Goal: Task Accomplishment & Management: Complete application form

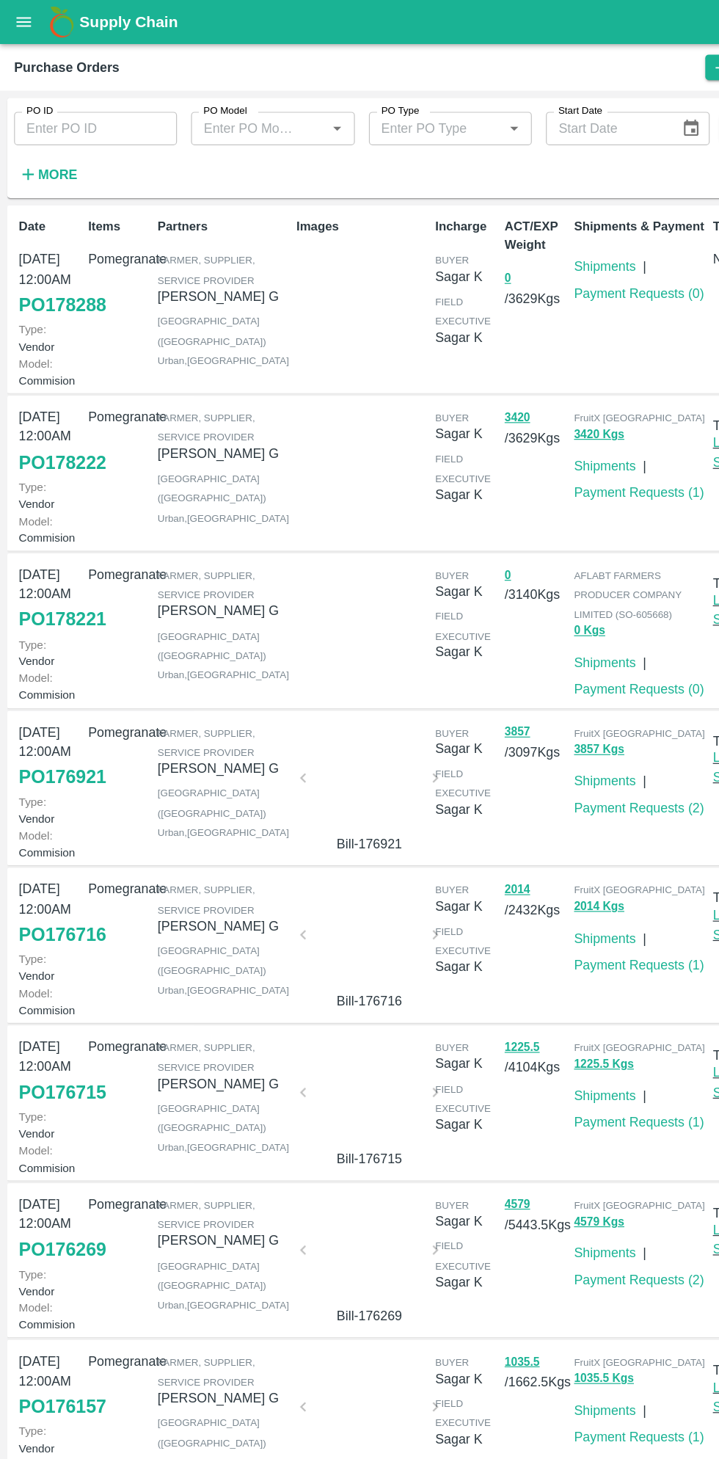
click at [57, 529] on link "PO 178221" at bounding box center [51, 516] width 73 height 26
click at [23, 529] on link "PO 178221" at bounding box center [51, 516] width 73 height 26
click at [54, 529] on link "PO 178221" at bounding box center [51, 516] width 73 height 26
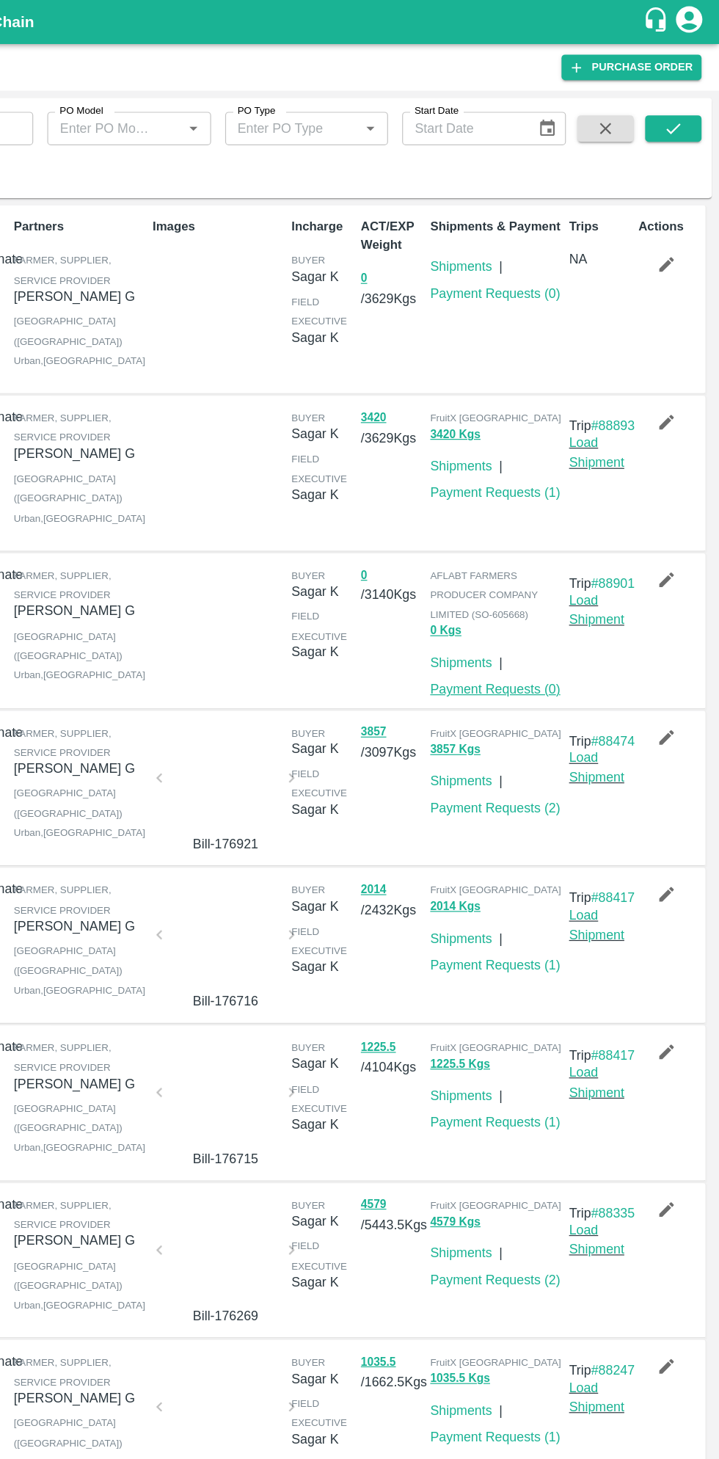
click at [550, 580] on link "Payment Requests ( 0 )" at bounding box center [533, 574] width 109 height 12
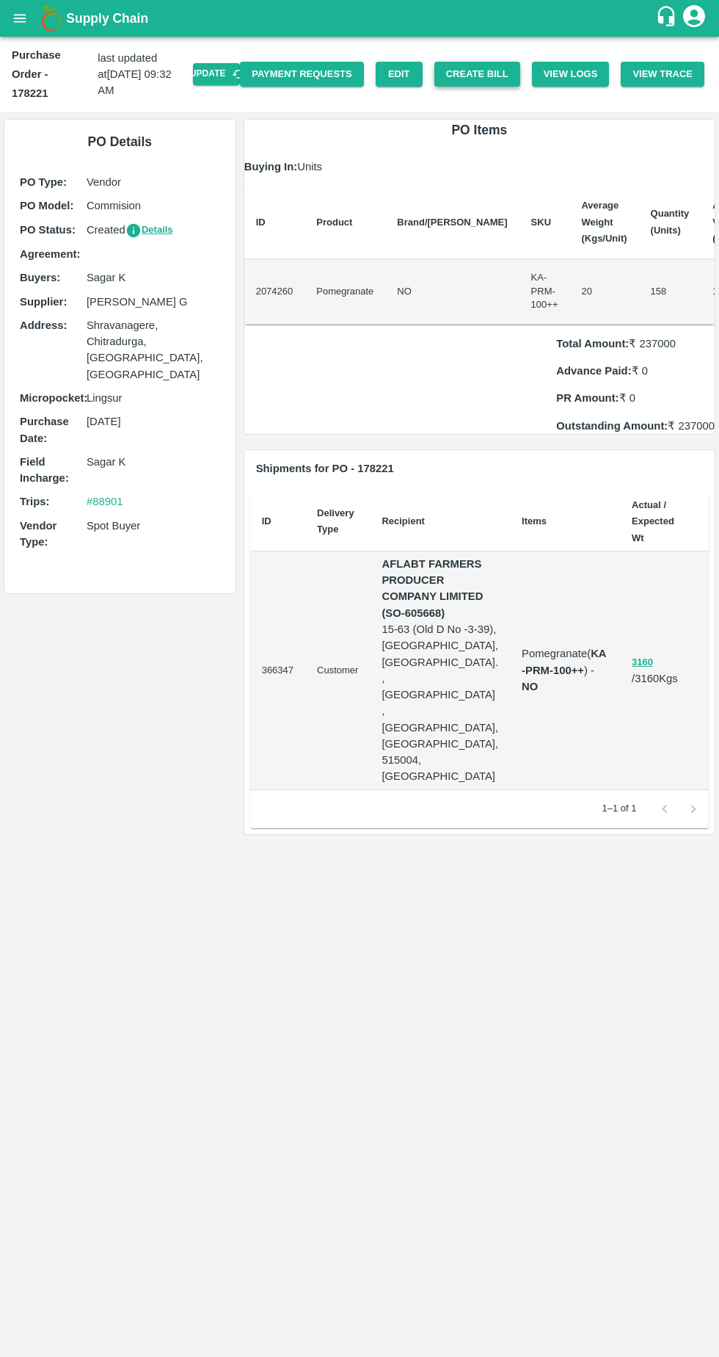
click at [503, 62] on button "Create Bill" at bounding box center [478, 75] width 86 height 26
click at [245, 68] on icon "button" at bounding box center [238, 74] width 13 height 13
click at [502, 64] on button "Create Bill" at bounding box center [478, 75] width 86 height 26
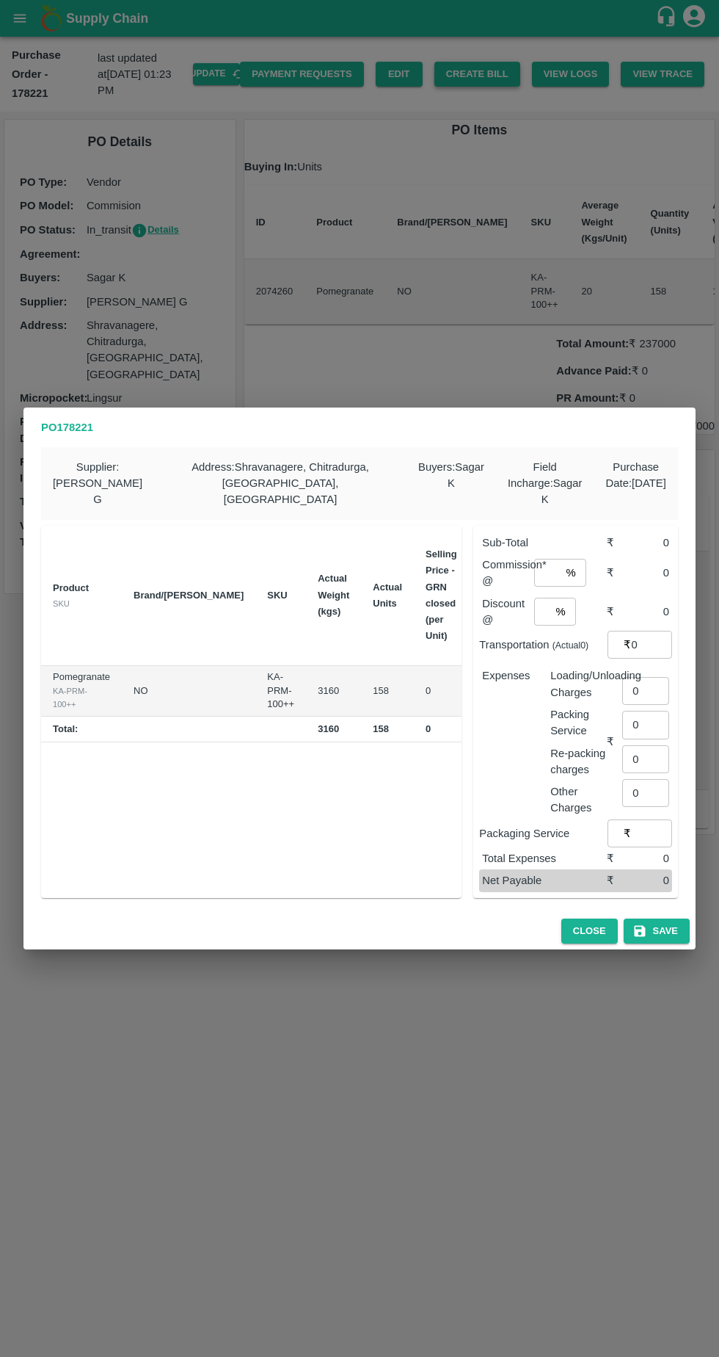
scroll to position [0, 120]
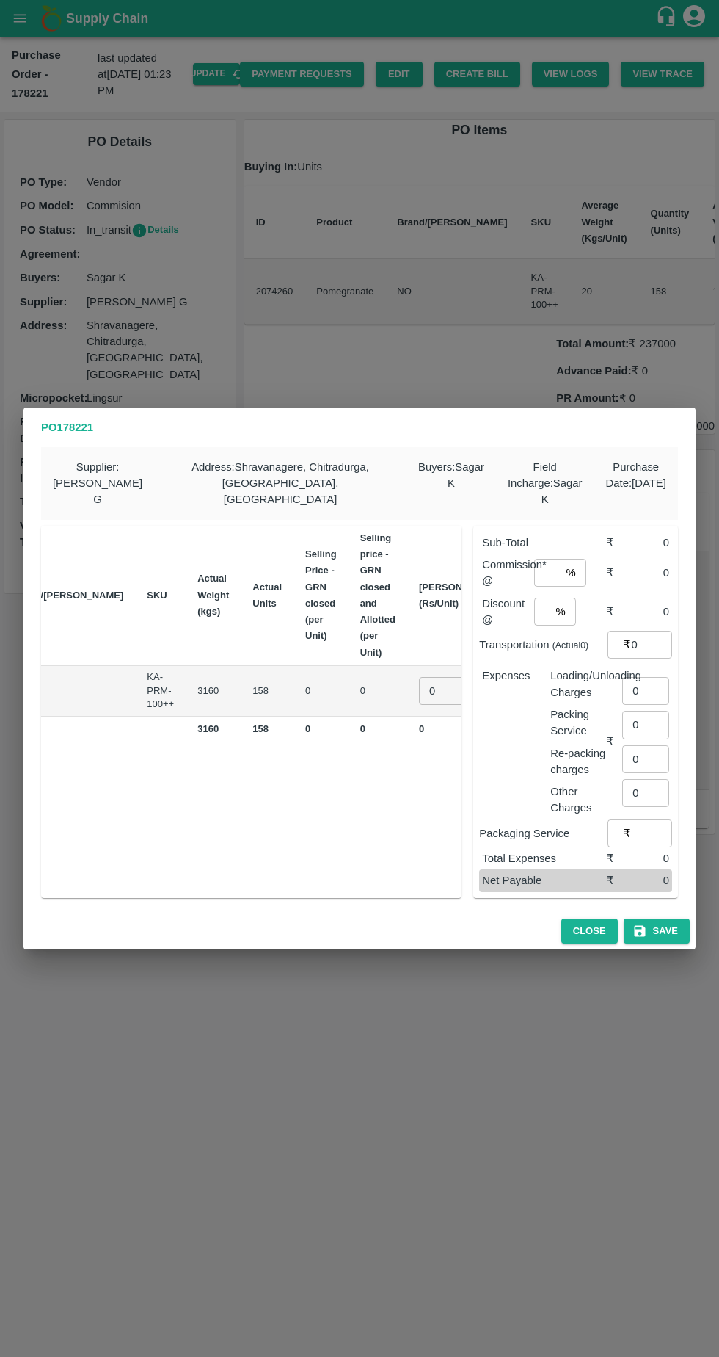
click at [419, 677] on input "0" at bounding box center [448, 691] width 59 height 28
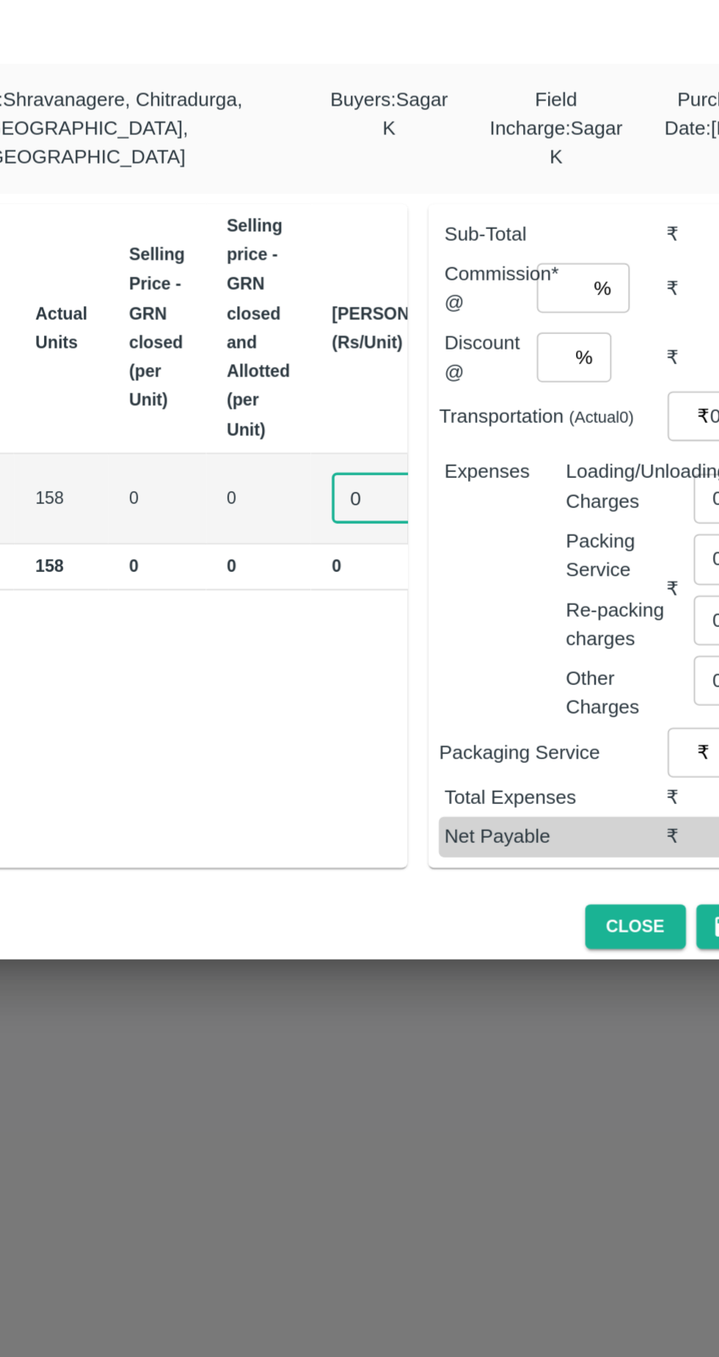
click at [419, 688] on input "0" at bounding box center [448, 691] width 59 height 28
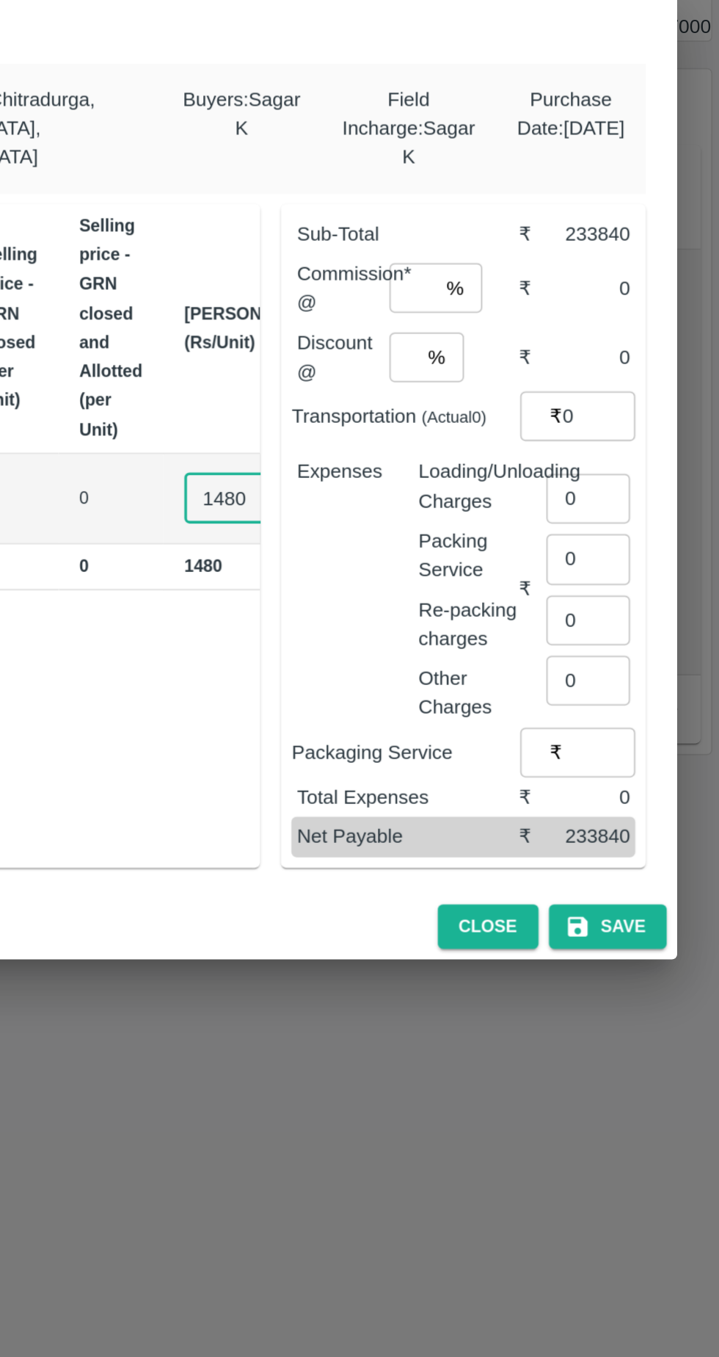
type input "1480"
click at [556, 566] on input "number" at bounding box center [547, 573] width 26 height 28
type input "6"
click at [550, 603] on input "number" at bounding box center [541, 612] width 15 height 28
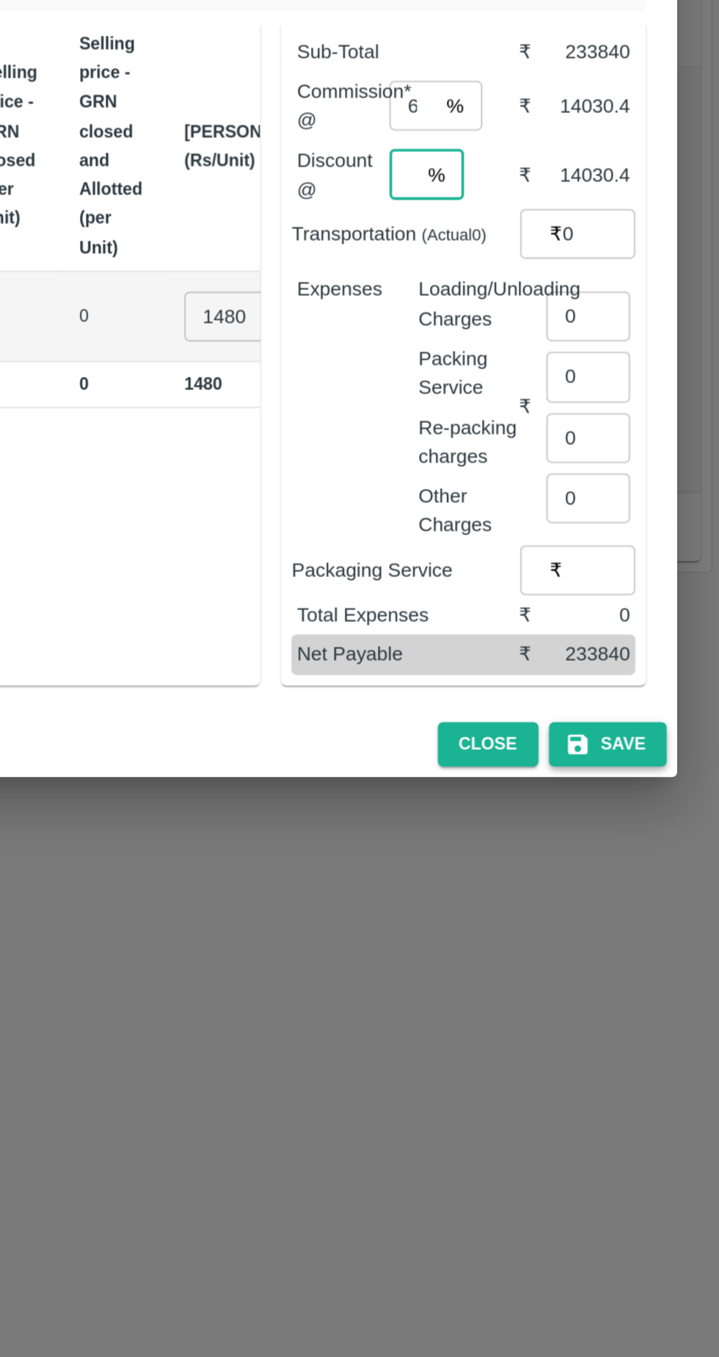
type input "6"
click at [664, 919] on button "Save" at bounding box center [657, 931] width 66 height 26
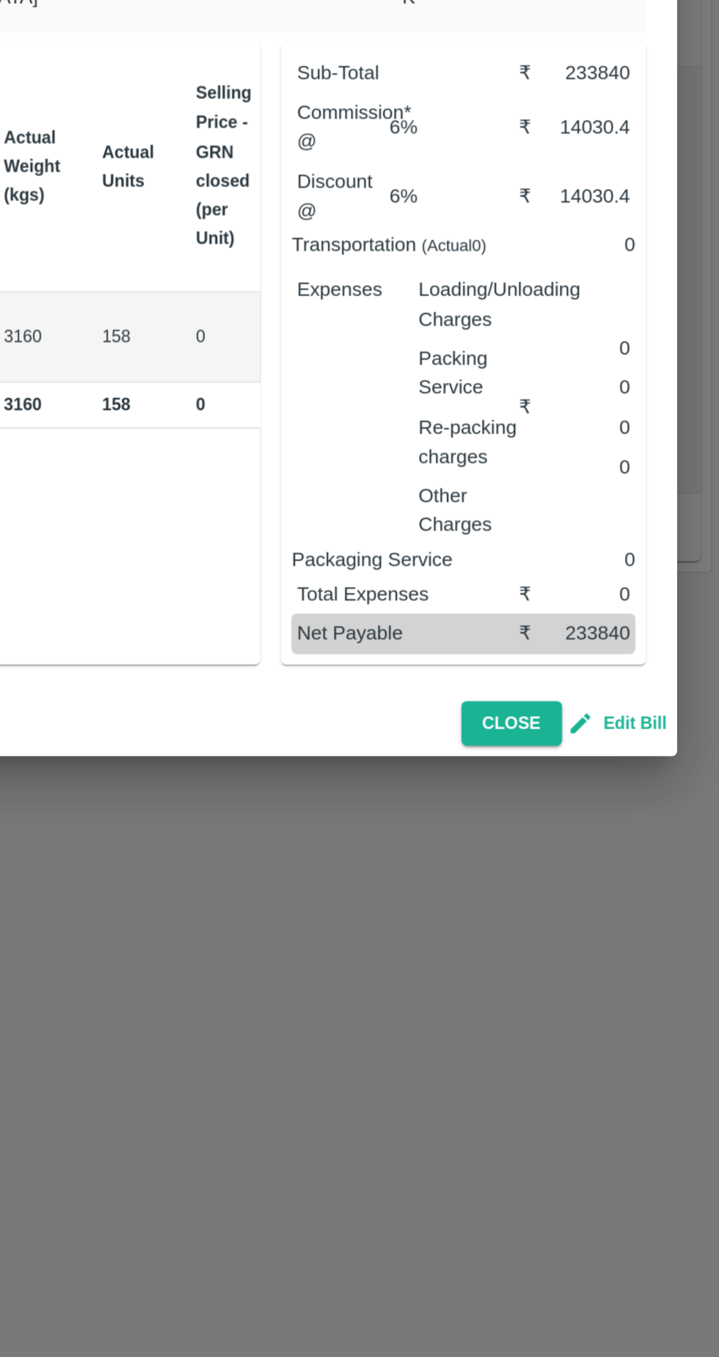
click at [672, 915] on button "Edit Bill" at bounding box center [663, 919] width 53 height 17
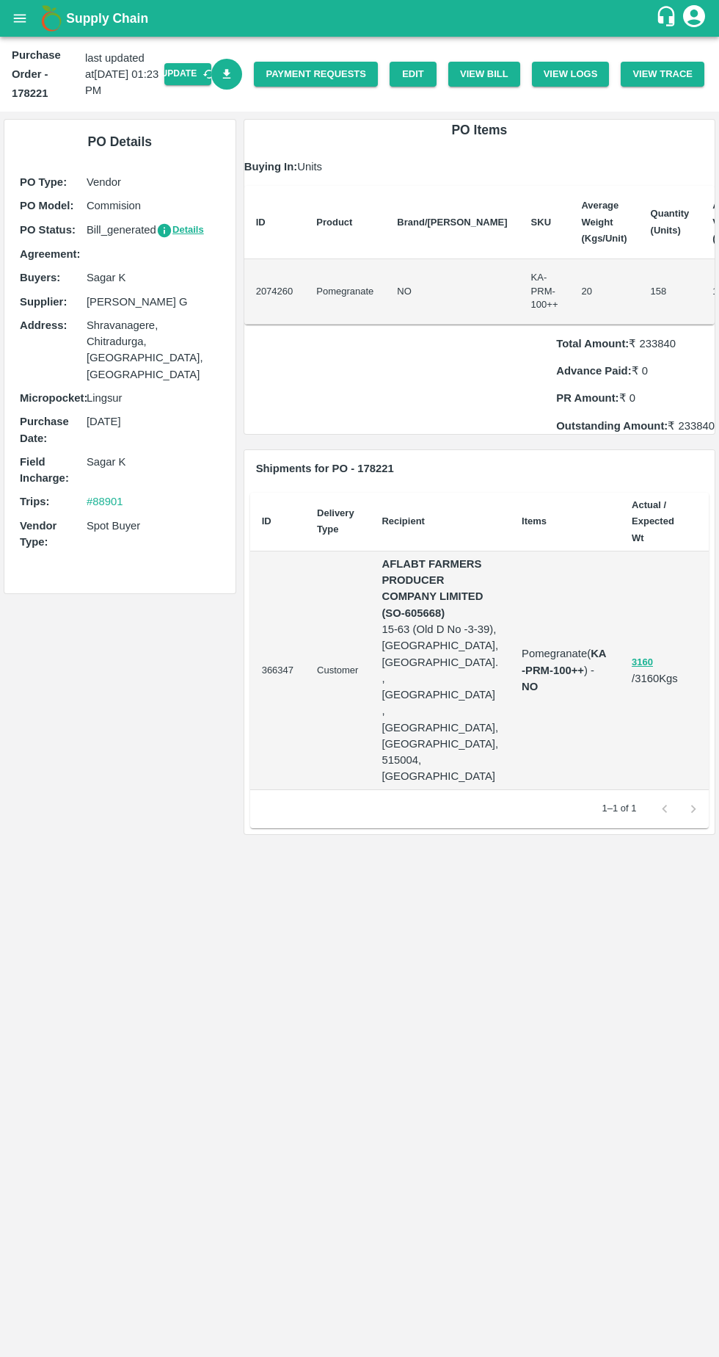
click at [545, 621] on td "Pomegranate ( KA-PRM-100++ ) - NO" at bounding box center [565, 670] width 110 height 239
click at [500, 73] on button "View Bill" at bounding box center [485, 75] width 72 height 26
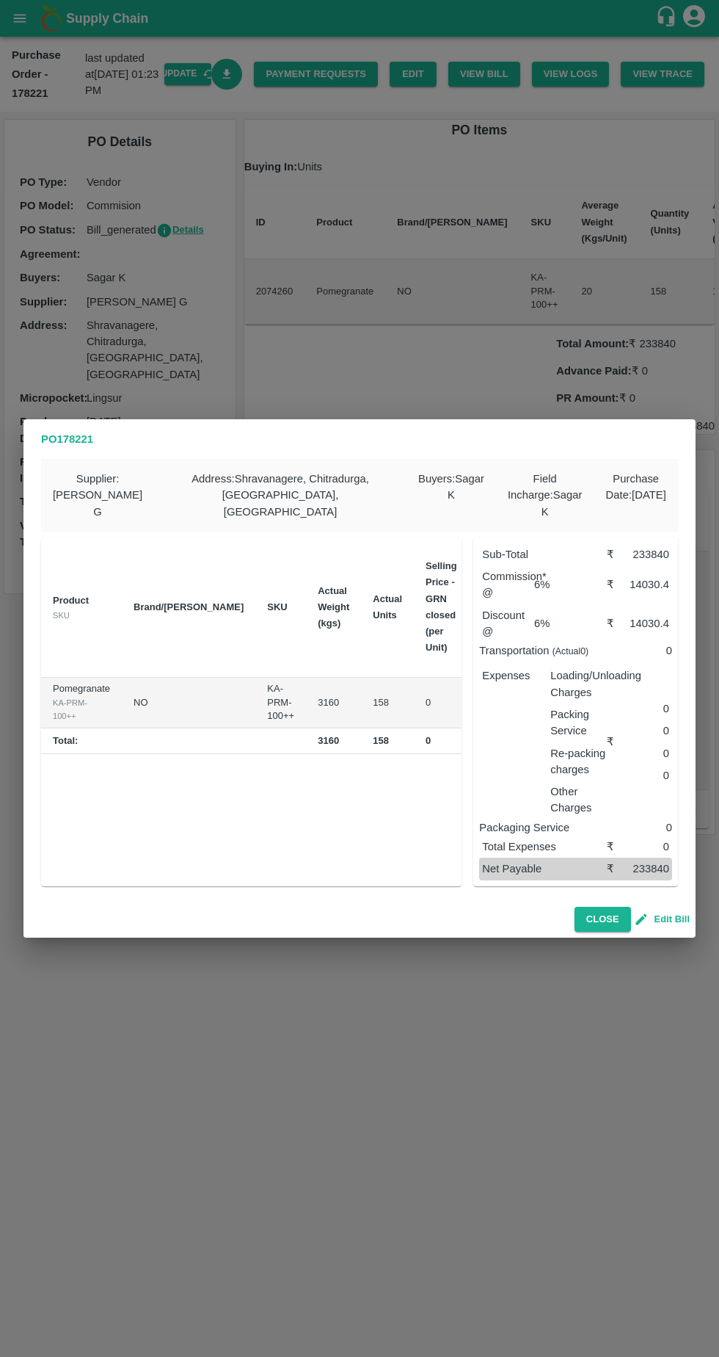
click at [674, 911] on button "Edit Bill" at bounding box center [663, 919] width 53 height 17
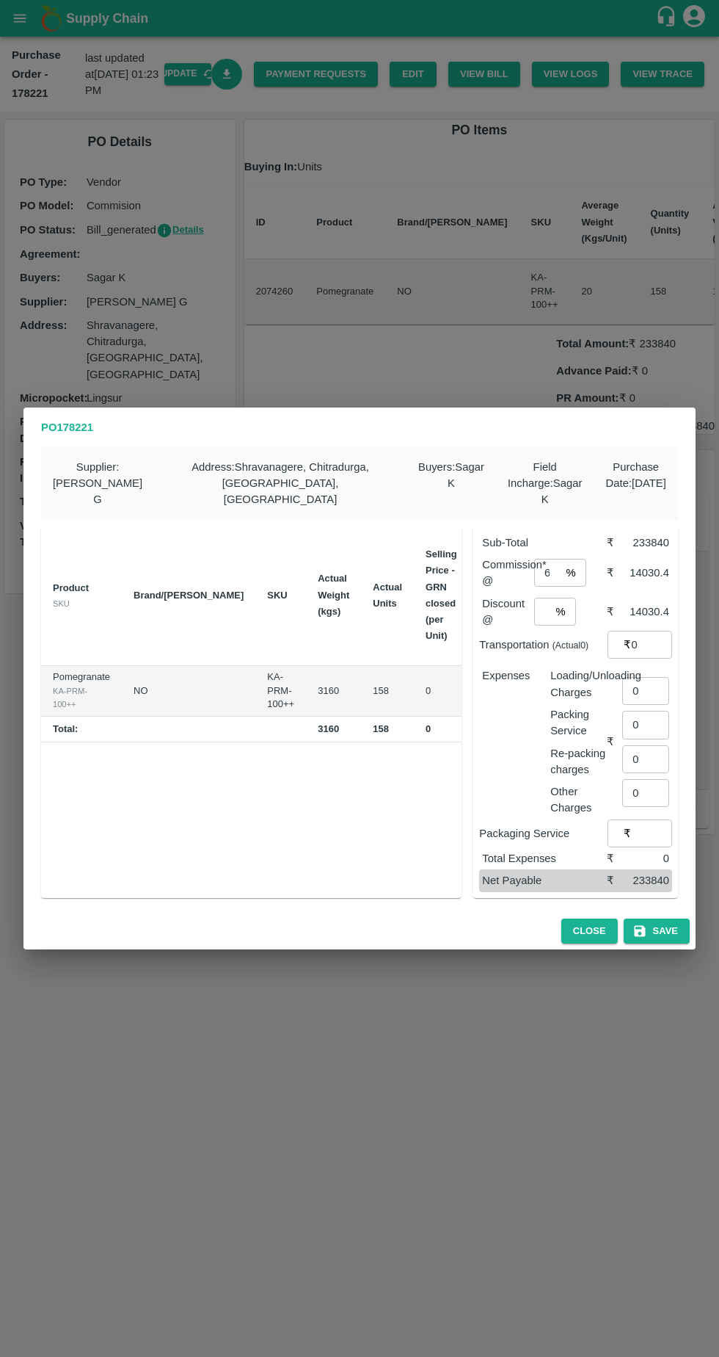
scroll to position [0, 136]
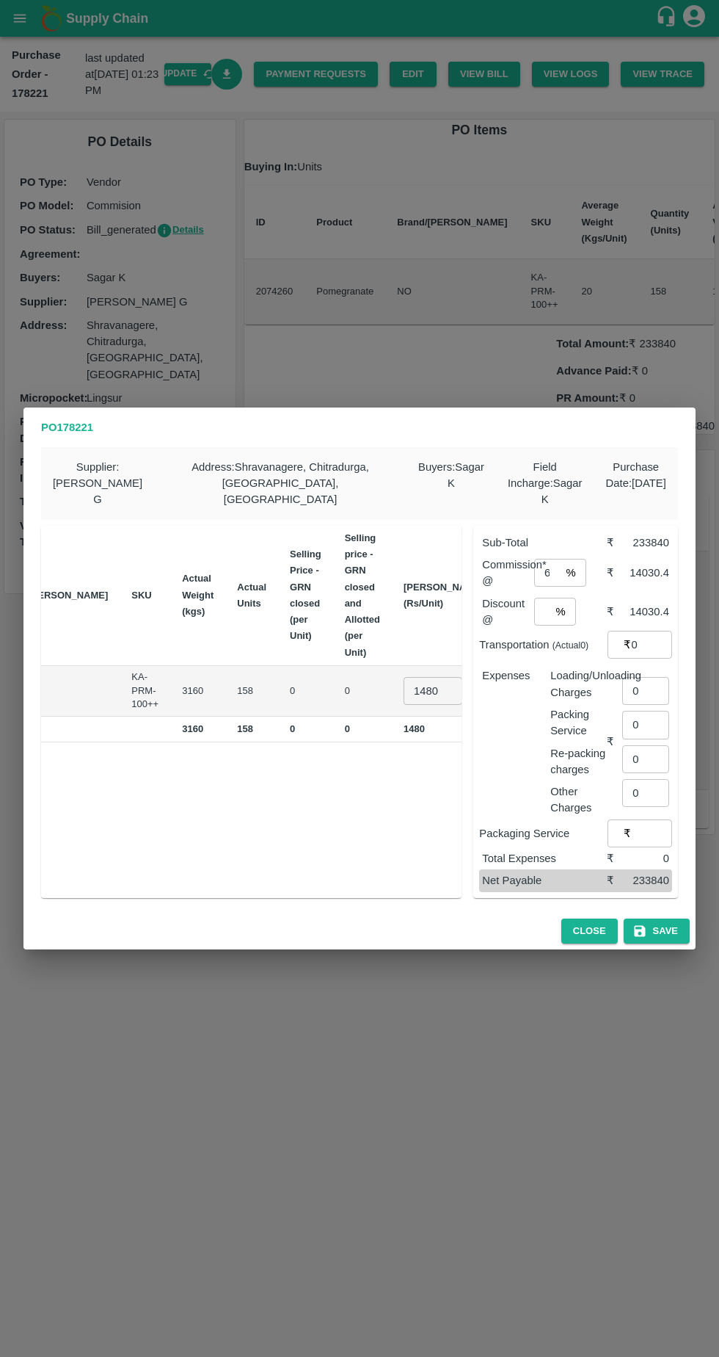
click at [404, 677] on input "1480" at bounding box center [433, 691] width 59 height 28
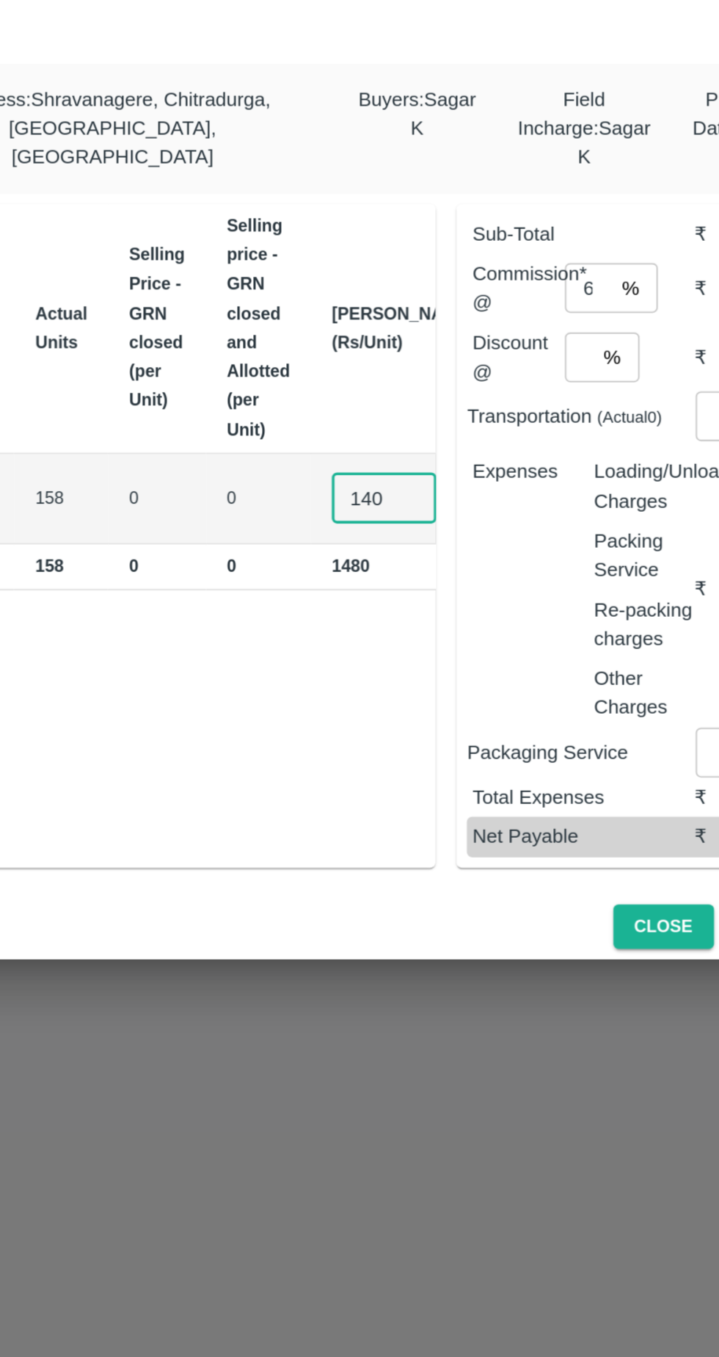
scroll to position [0, 131]
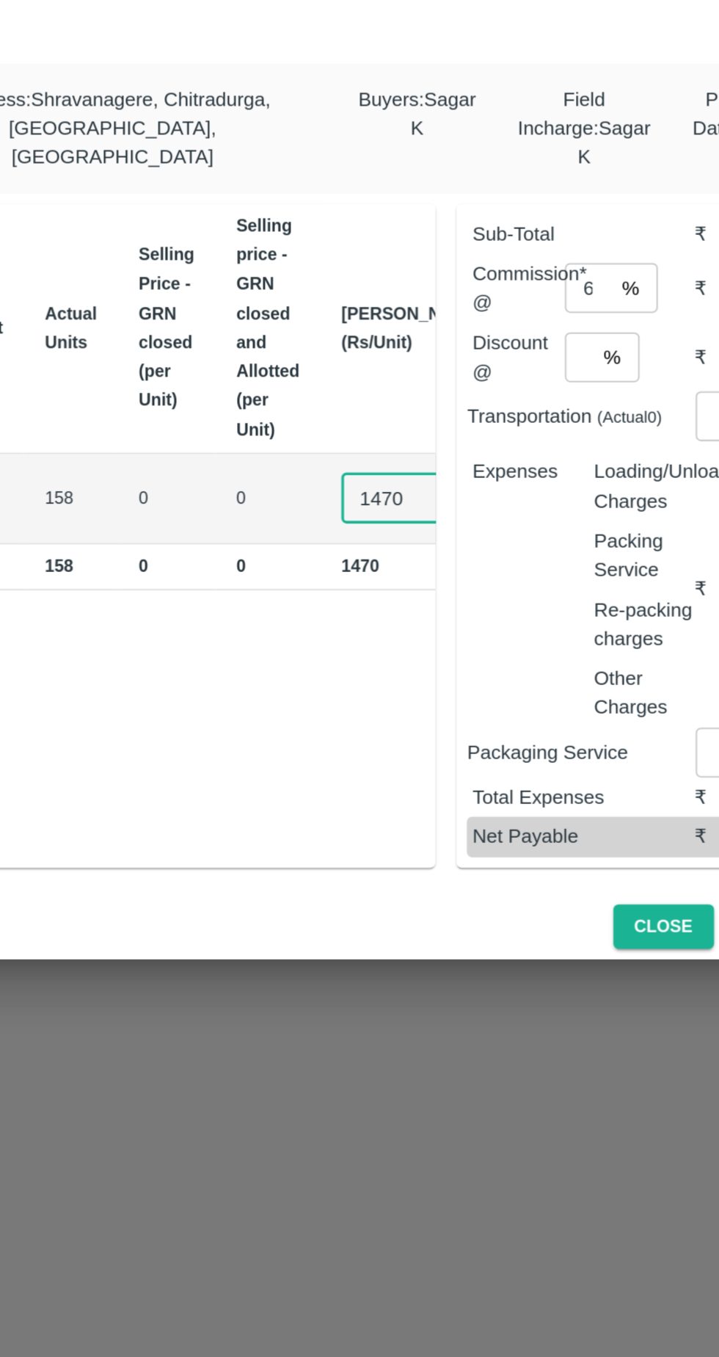
click at [409, 681] on input "1470" at bounding box center [438, 691] width 59 height 28
type input "1474"
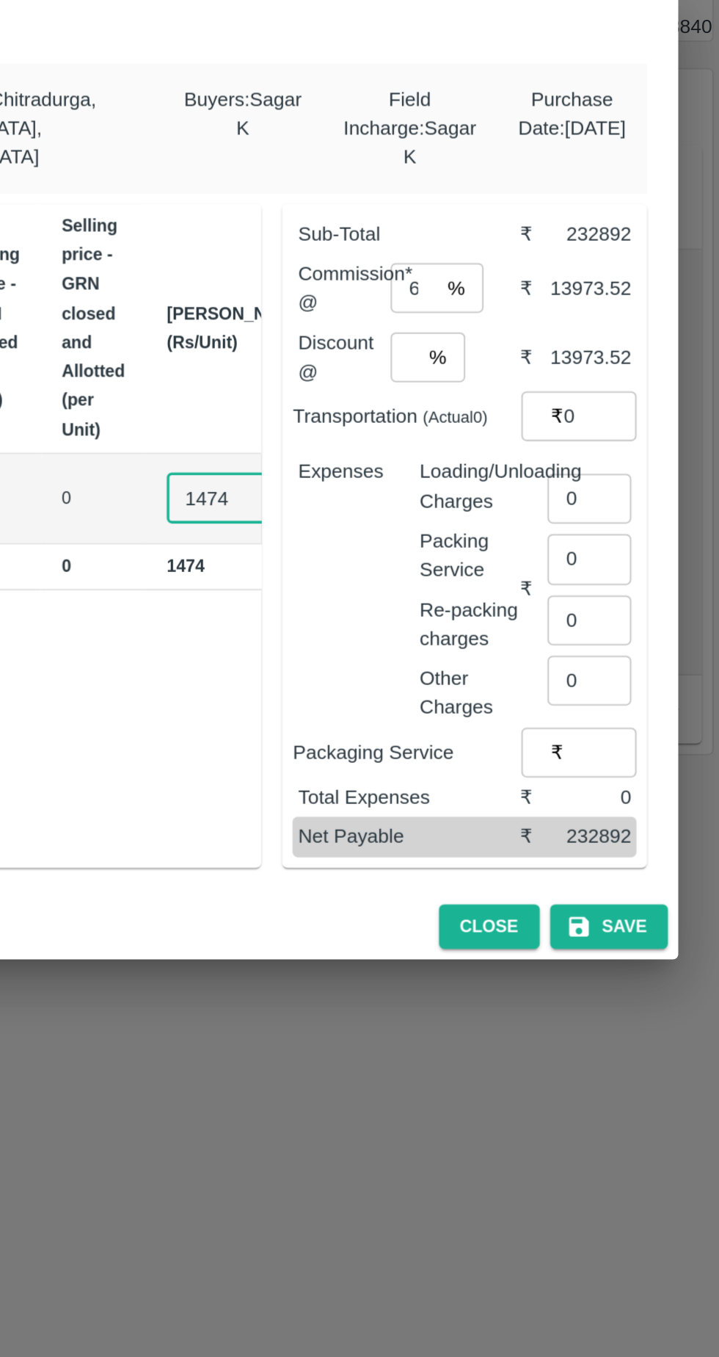
scroll to position [0, 0]
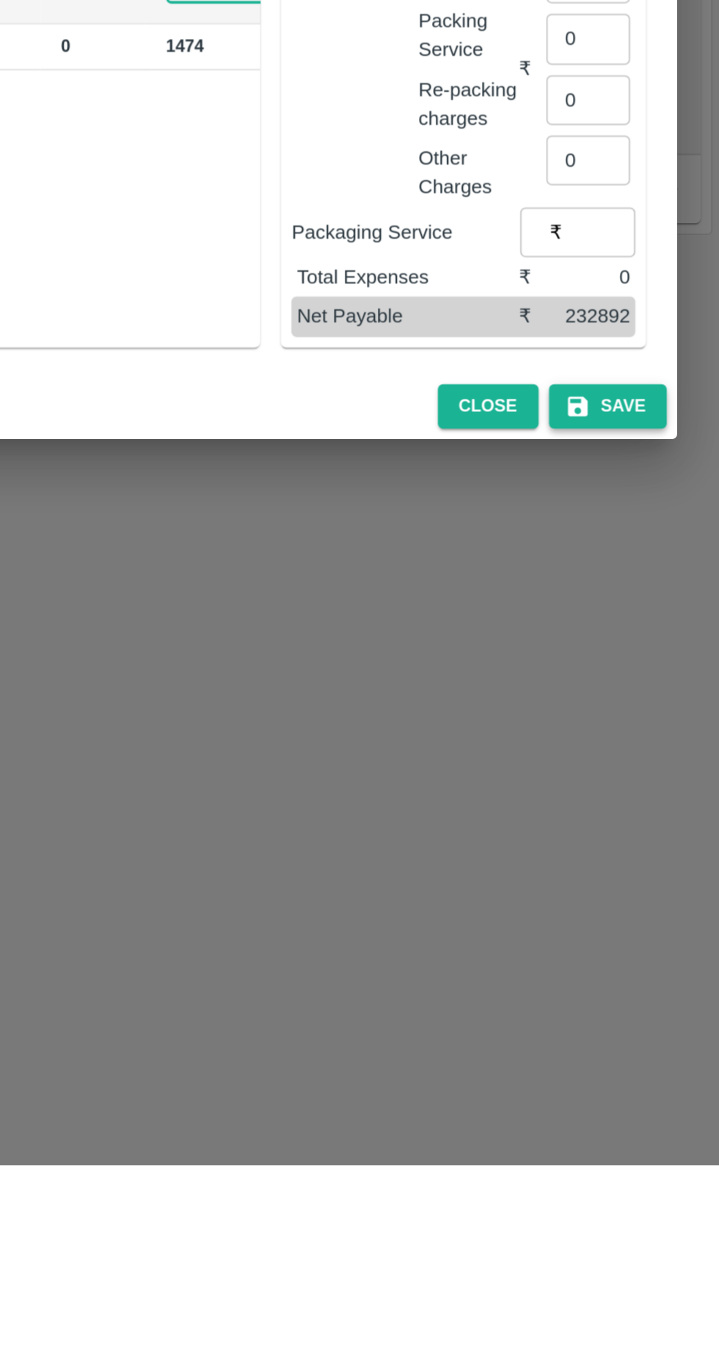
click at [659, 918] on button "Save" at bounding box center [657, 931] width 66 height 26
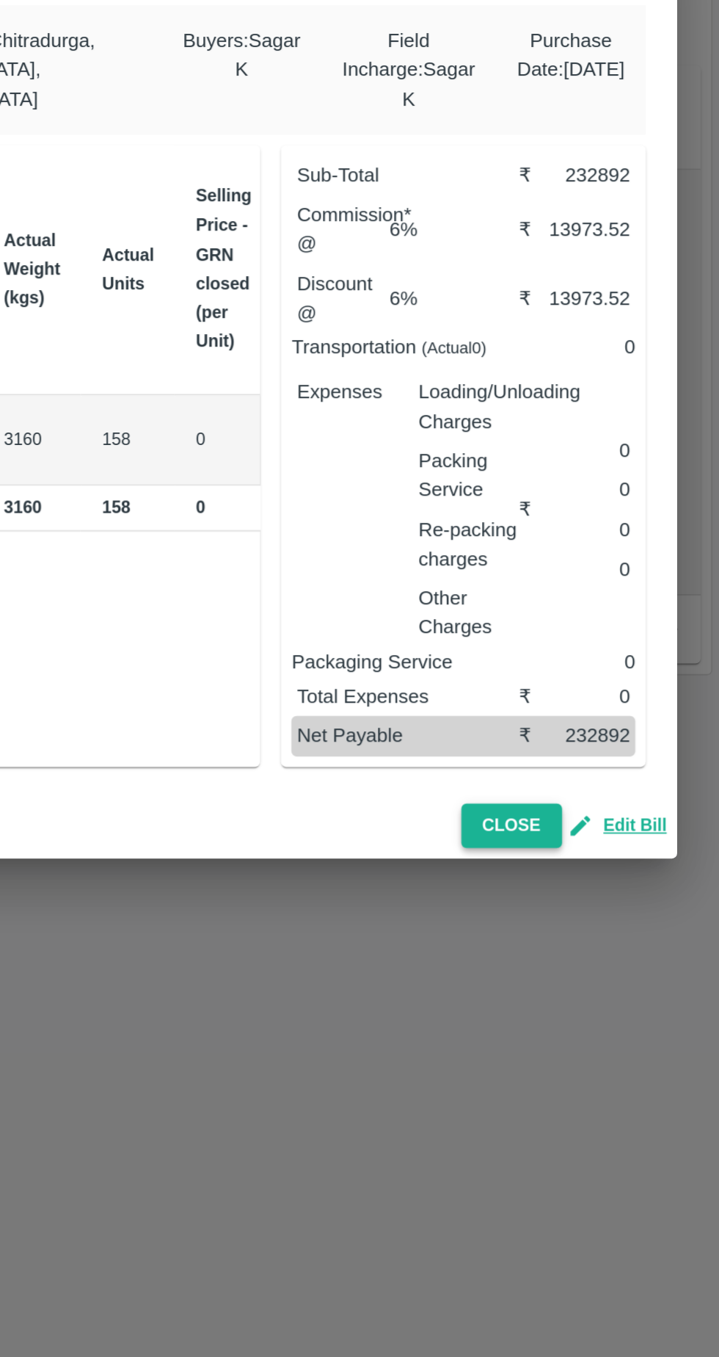
click at [614, 907] on button "Close" at bounding box center [603, 920] width 57 height 26
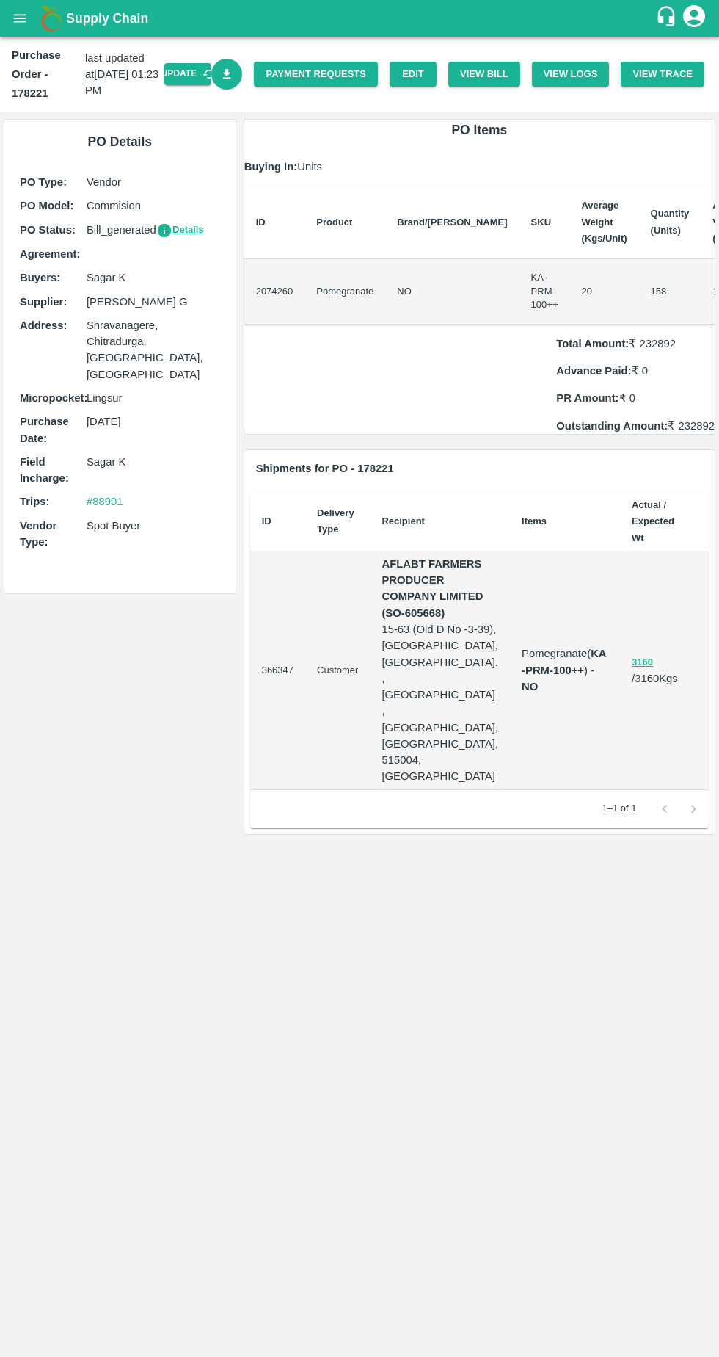
click at [234, 80] on icon "Download Bill" at bounding box center [227, 75] width 14 height 14
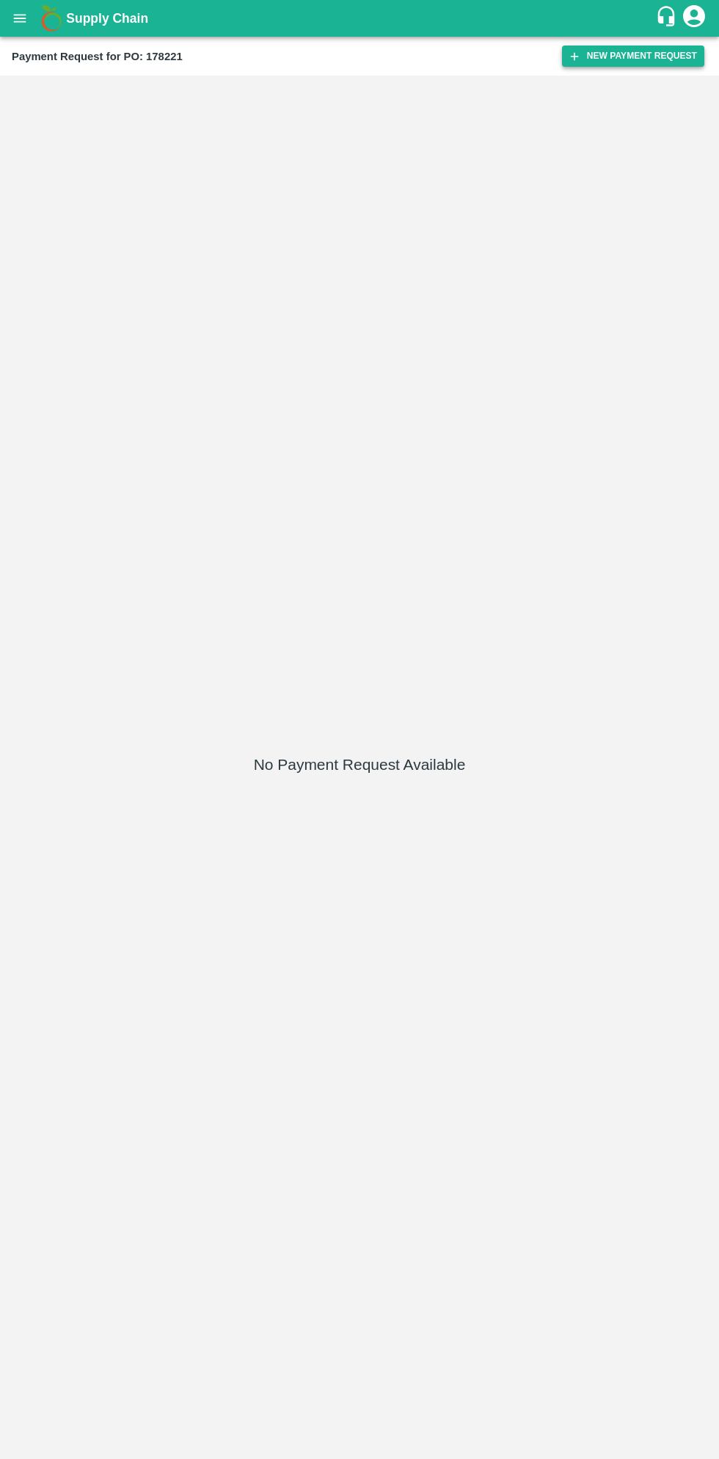
click at [624, 56] on button "New Payment Request" at bounding box center [633, 56] width 142 height 21
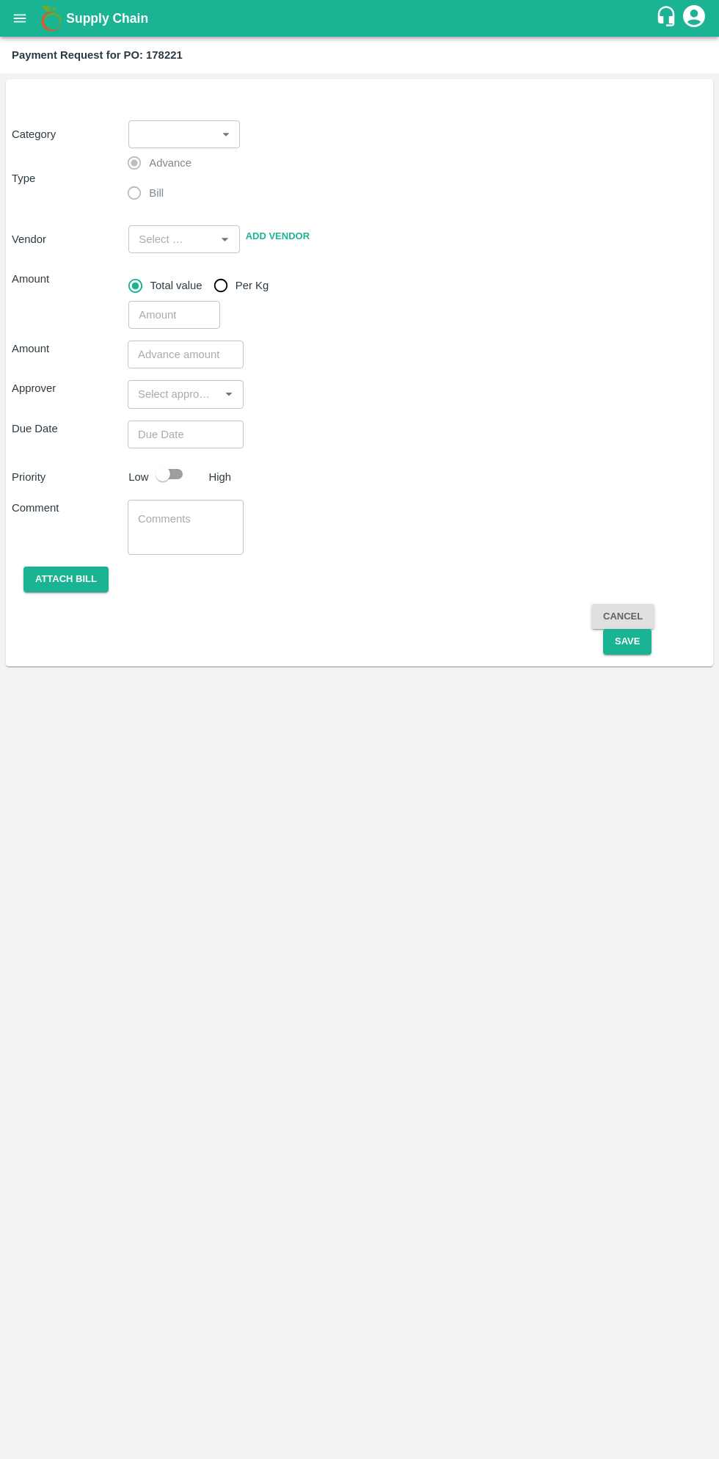
click at [179, 123] on body "Supply Chain Payment Request for PO: 178221 Category ​ ​ Type Advance Bill Vend…" at bounding box center [359, 729] width 719 height 1459
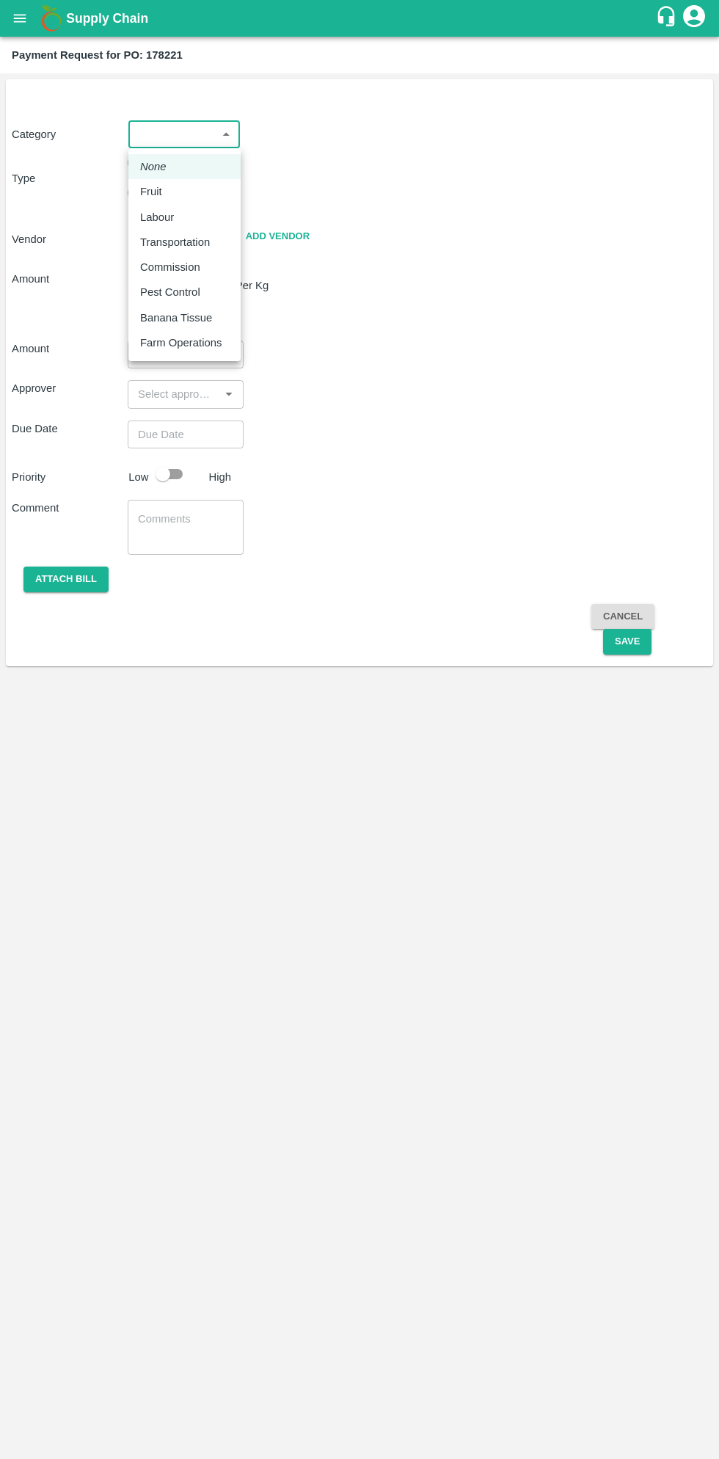
click at [156, 191] on p "Fruit" at bounding box center [151, 192] width 22 height 16
type input "1"
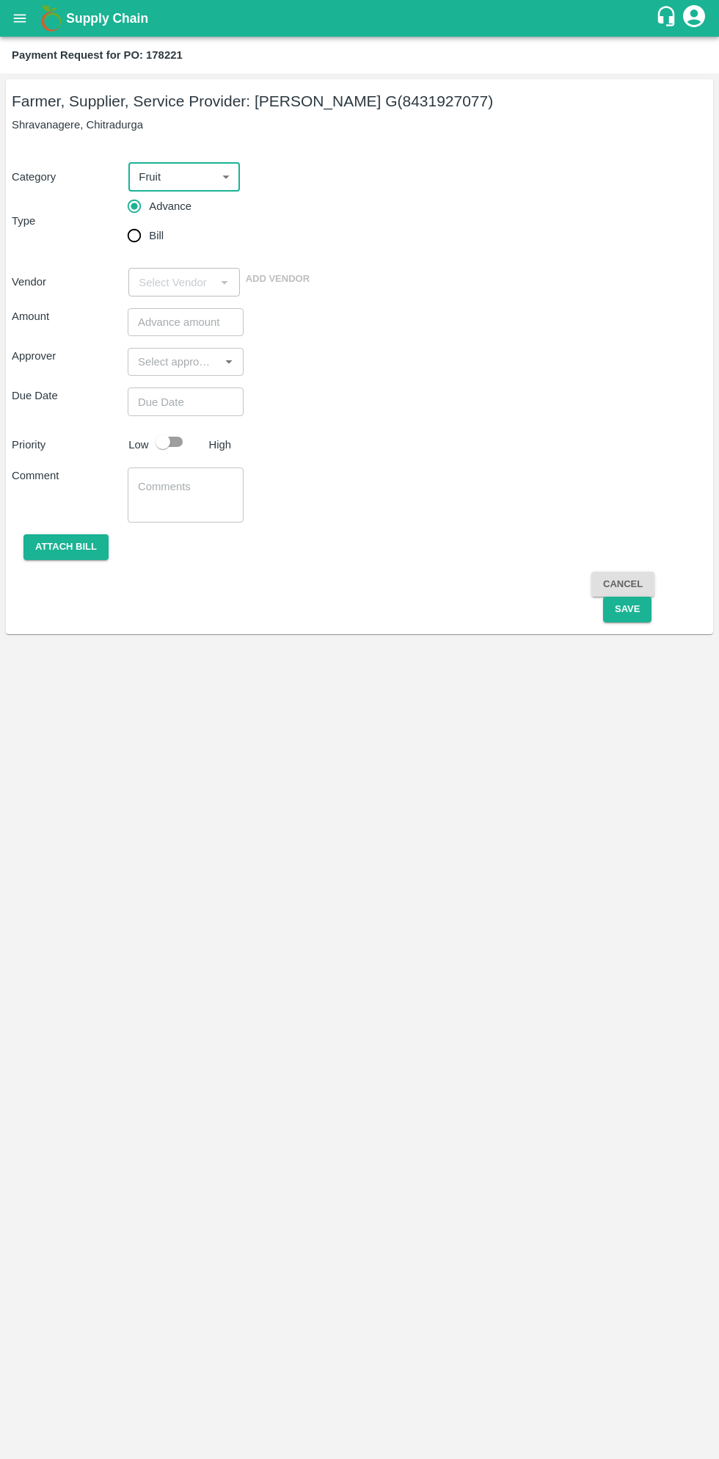
click at [140, 243] on input "Bill" at bounding box center [134, 235] width 29 height 29
radio input "true"
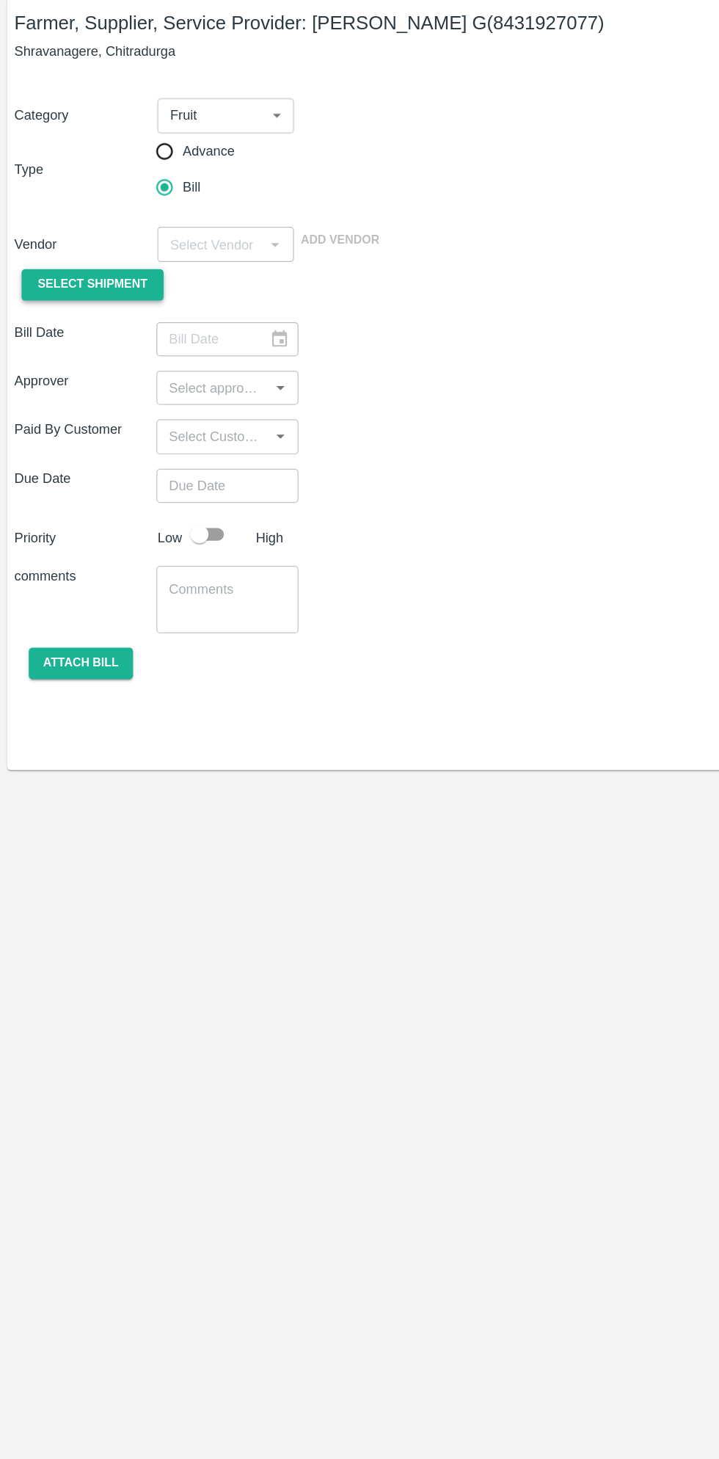
click at [90, 313] on span "Select Shipment" at bounding box center [76, 315] width 90 height 17
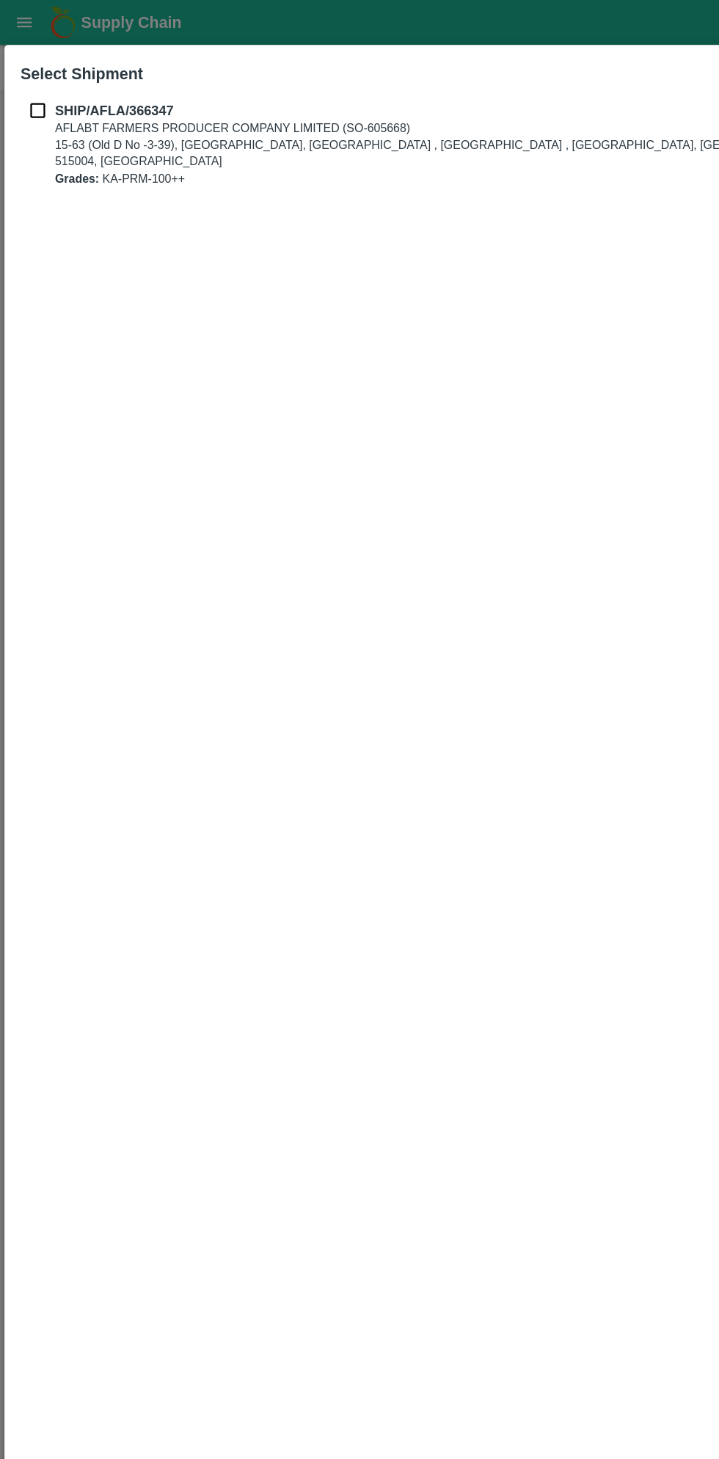
click at [32, 87] on input "checkbox" at bounding box center [31, 90] width 28 height 16
checkbox input "true"
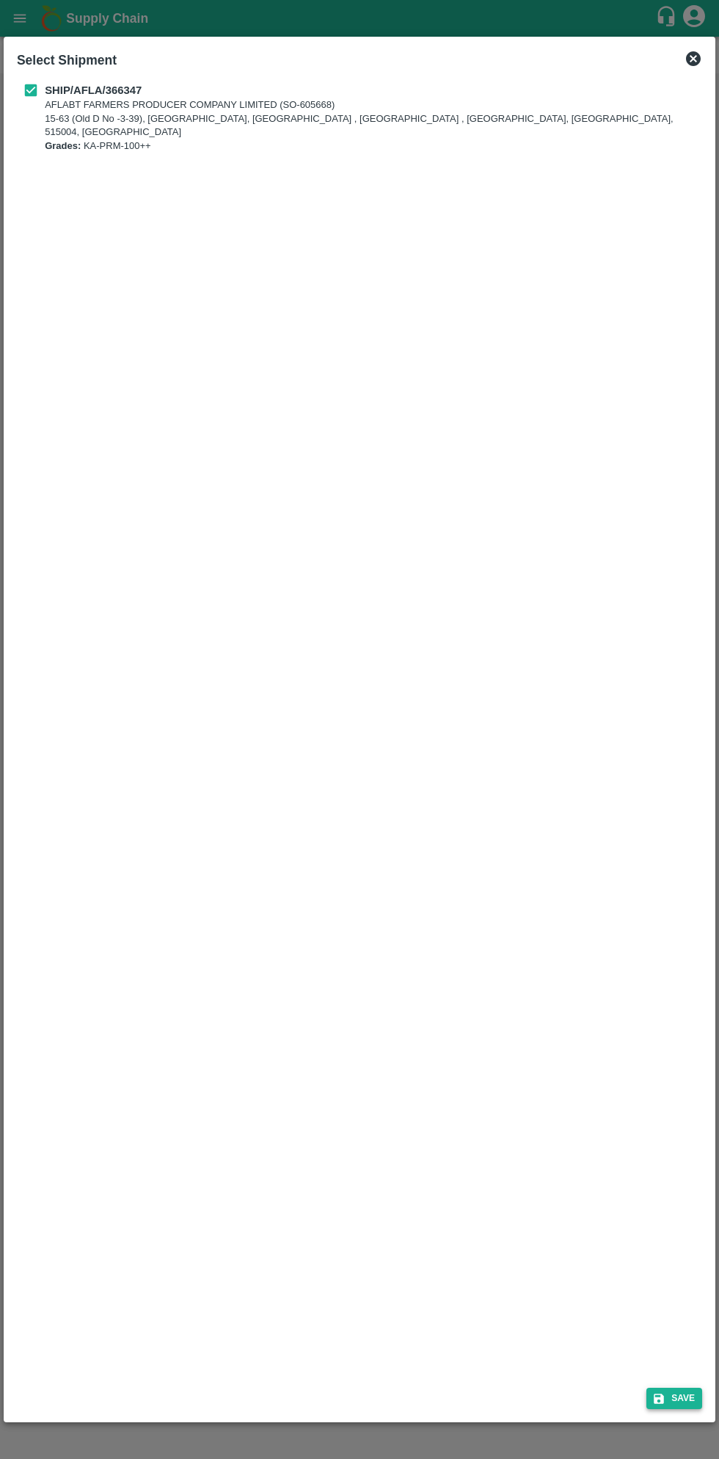
click at [684, 1399] on button "Save" at bounding box center [675, 1398] width 56 height 21
type input "23/09/2025"
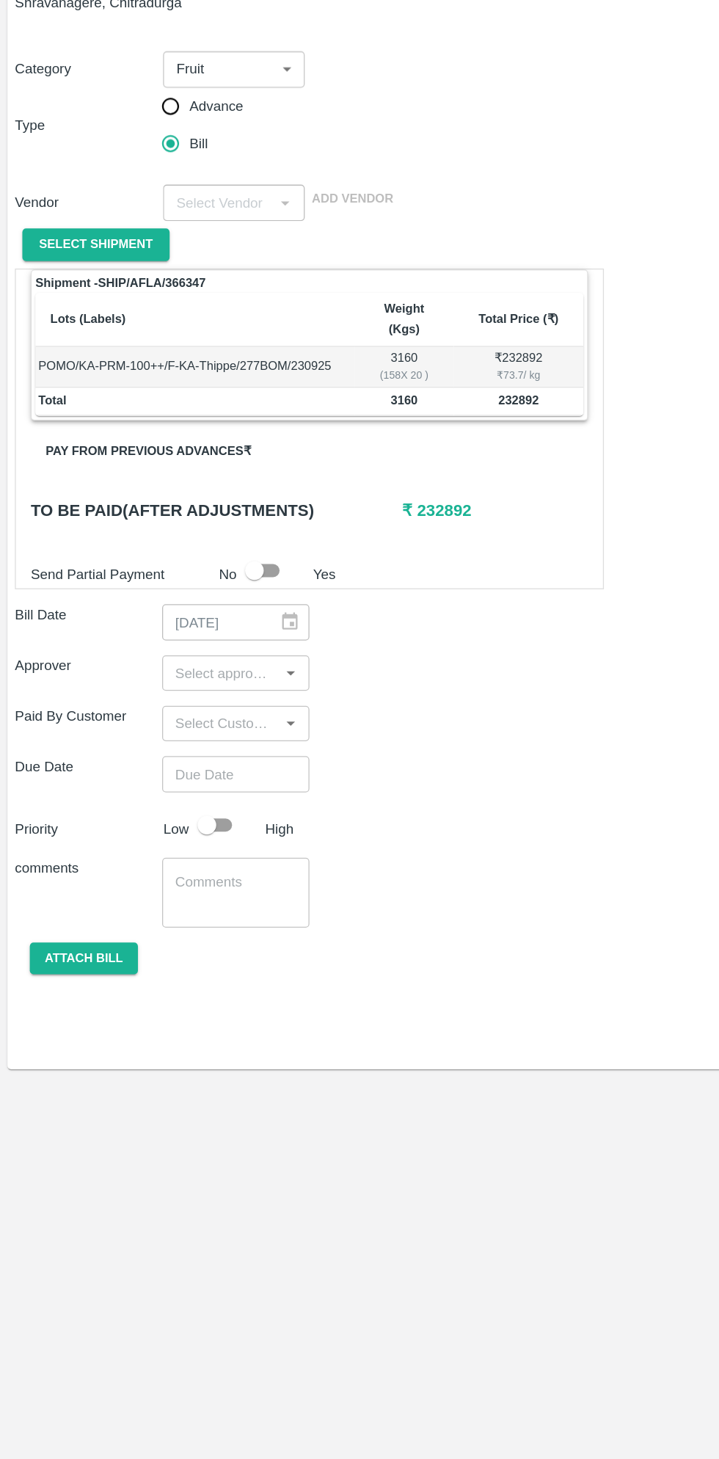
click at [160, 465] on button "Pay from previous advances ₹" at bounding box center [116, 478] width 185 height 26
click at [151, 465] on button "Pay from previous advances ₹" at bounding box center [116, 478] width 185 height 26
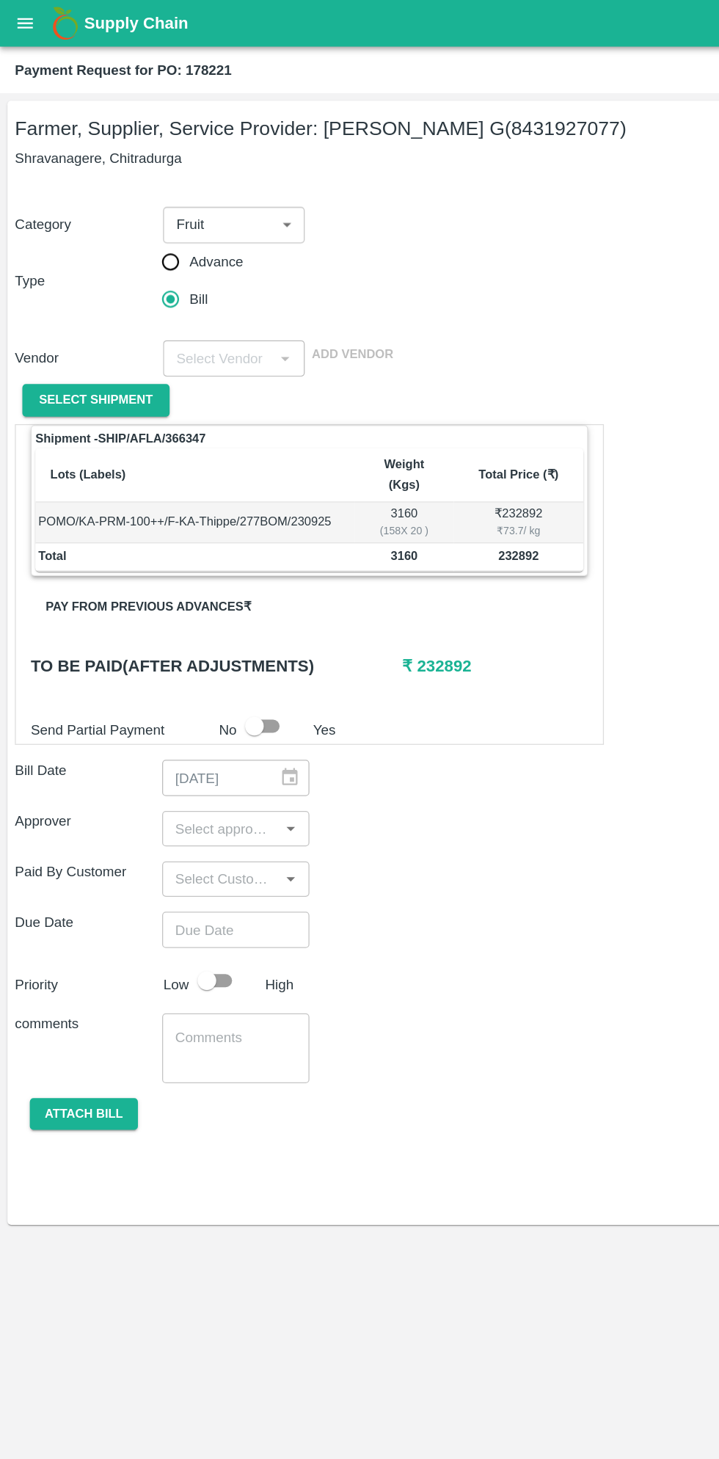
click at [139, 465] on button "Pay from previous advances ₹" at bounding box center [116, 478] width 185 height 26
click at [32, 24] on button "open drawer" at bounding box center [20, 18] width 34 height 34
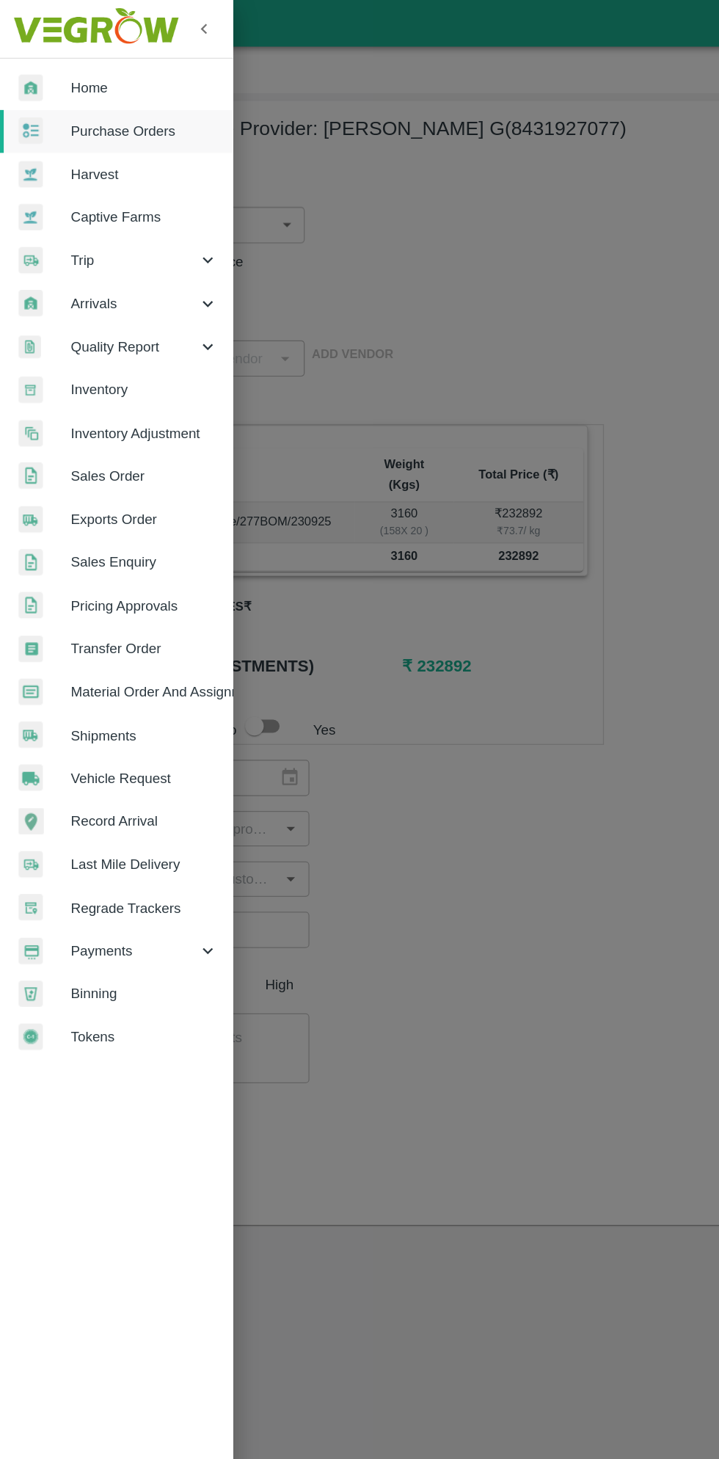
click at [98, 749] on span "Payments" at bounding box center [106, 749] width 100 height 16
click at [131, 783] on span "My Payment Requests" at bounding box center [120, 783] width 104 height 16
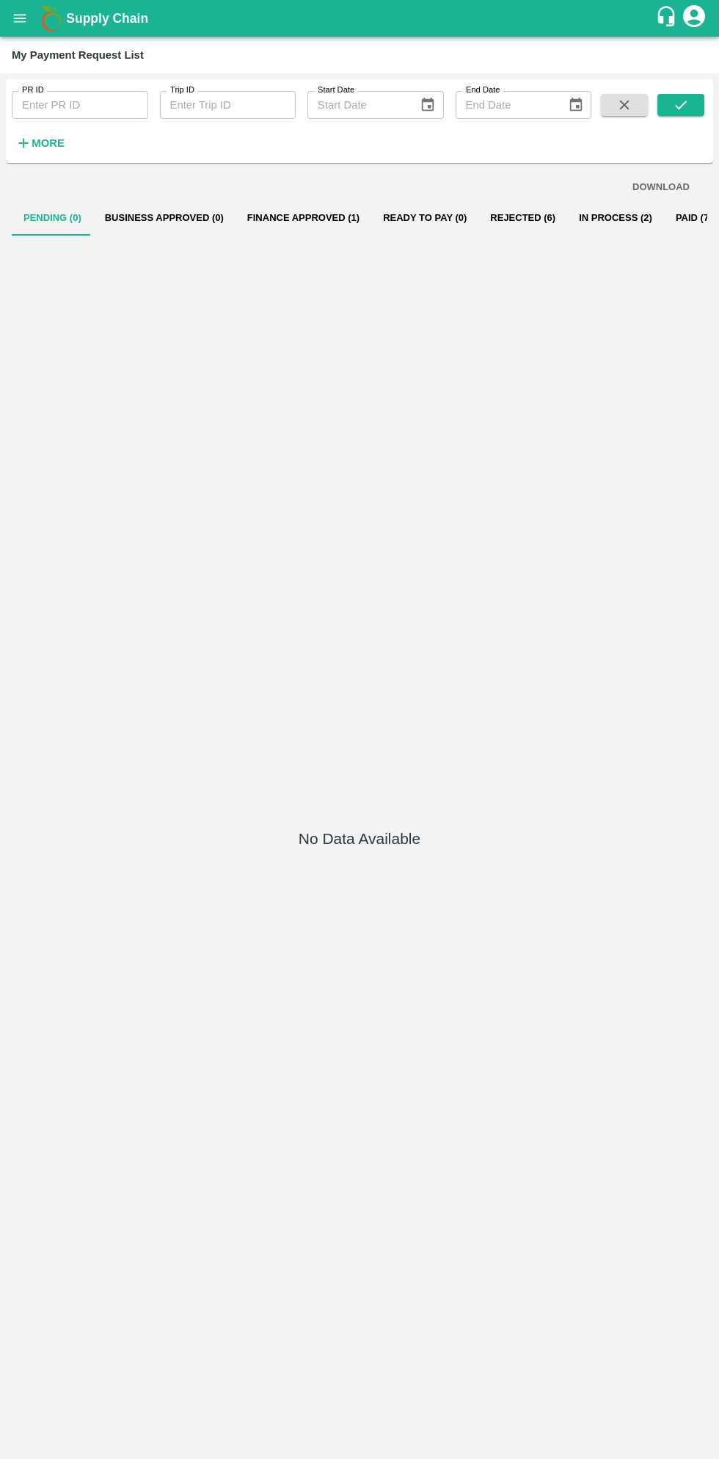
click at [598, 234] on button "In Process (2)" at bounding box center [615, 217] width 97 height 35
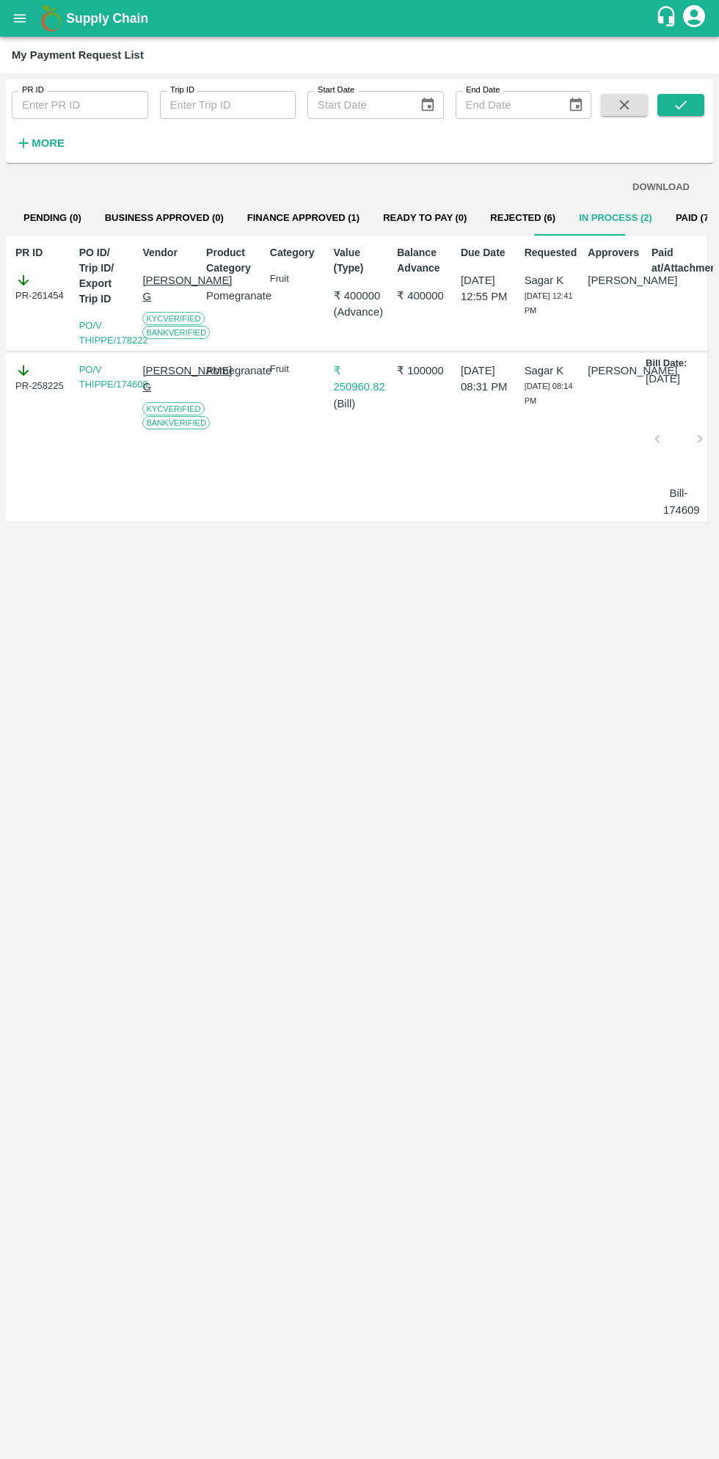
click at [32, 10] on button "open drawer" at bounding box center [20, 18] width 34 height 34
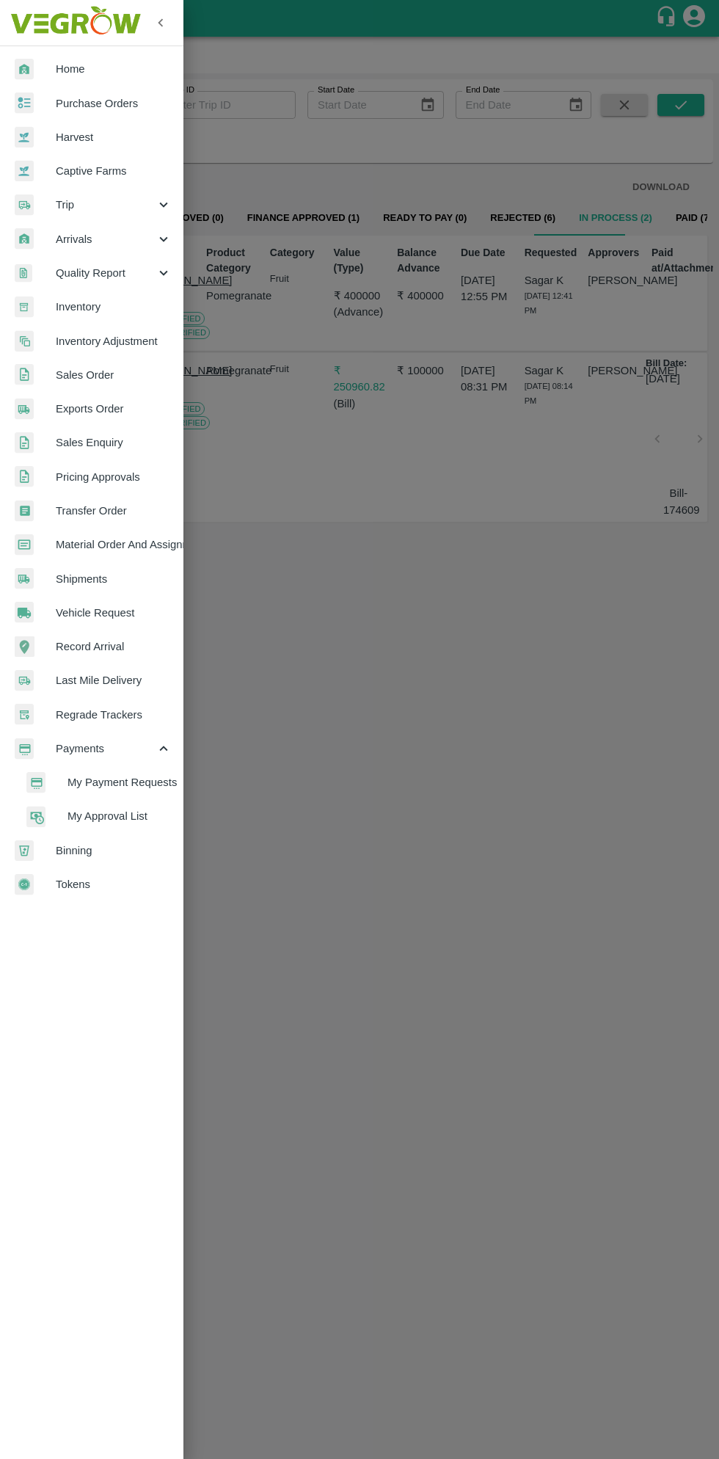
click at [54, 30] on img at bounding box center [75, 23] width 137 height 46
click at [115, 103] on span "Purchase Orders" at bounding box center [114, 103] width 116 height 16
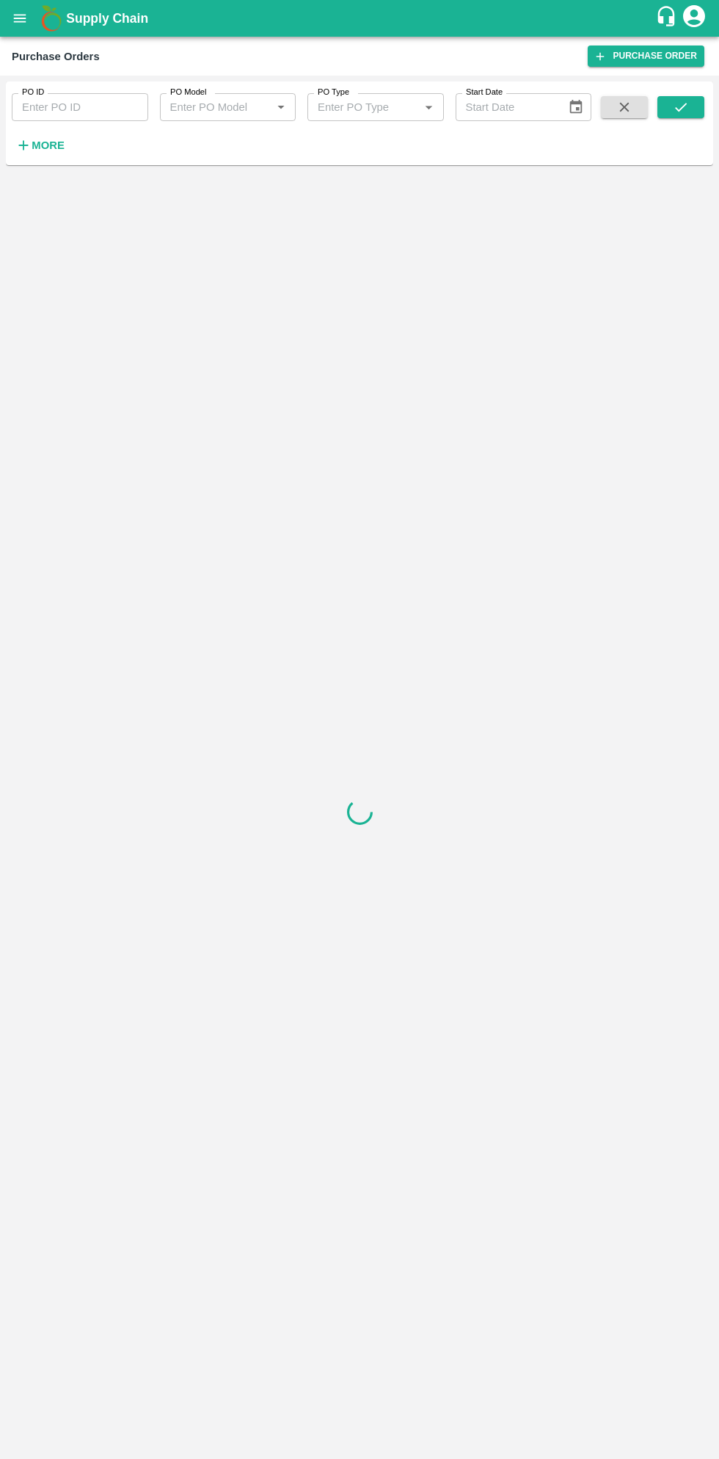
click at [59, 153] on h6 "More" at bounding box center [48, 145] width 33 height 19
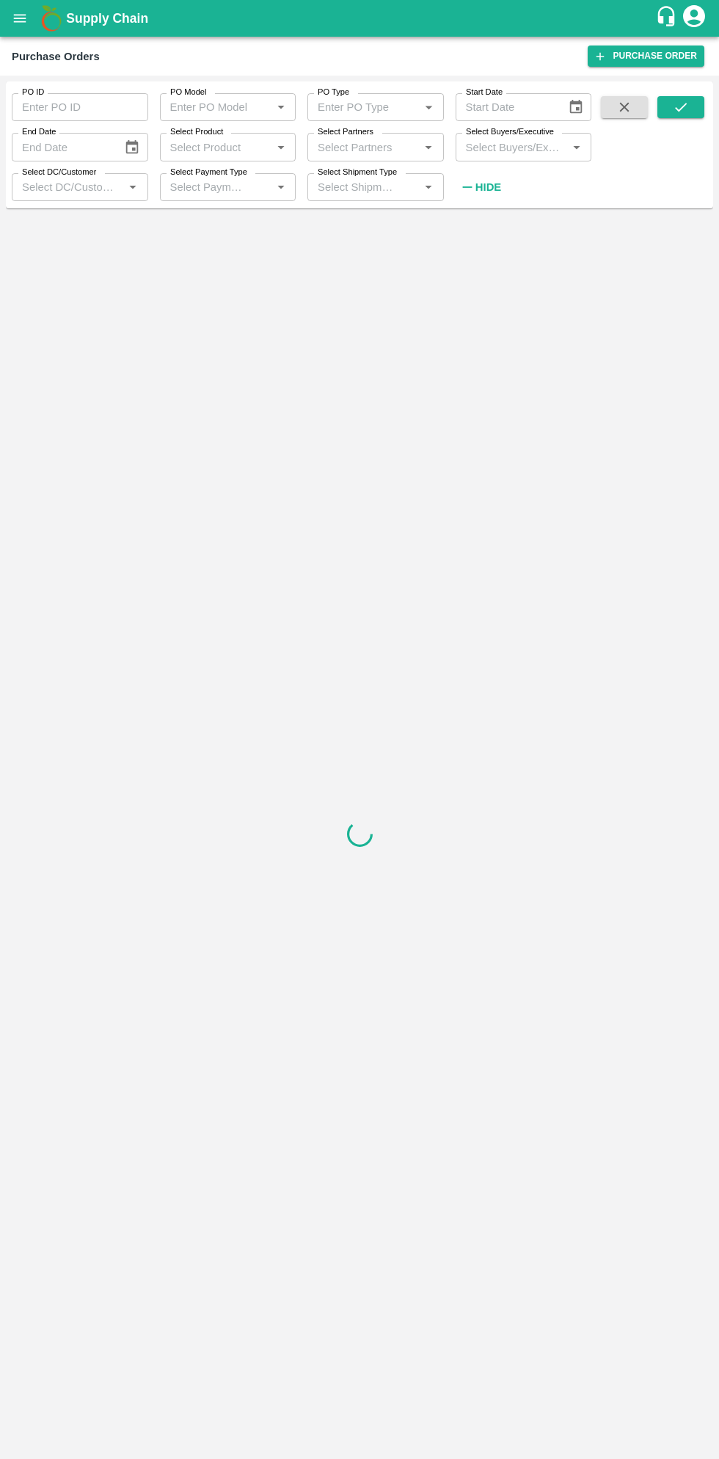
click at [540, 147] on input "Select Buyers/Executive" at bounding box center [512, 146] width 104 height 19
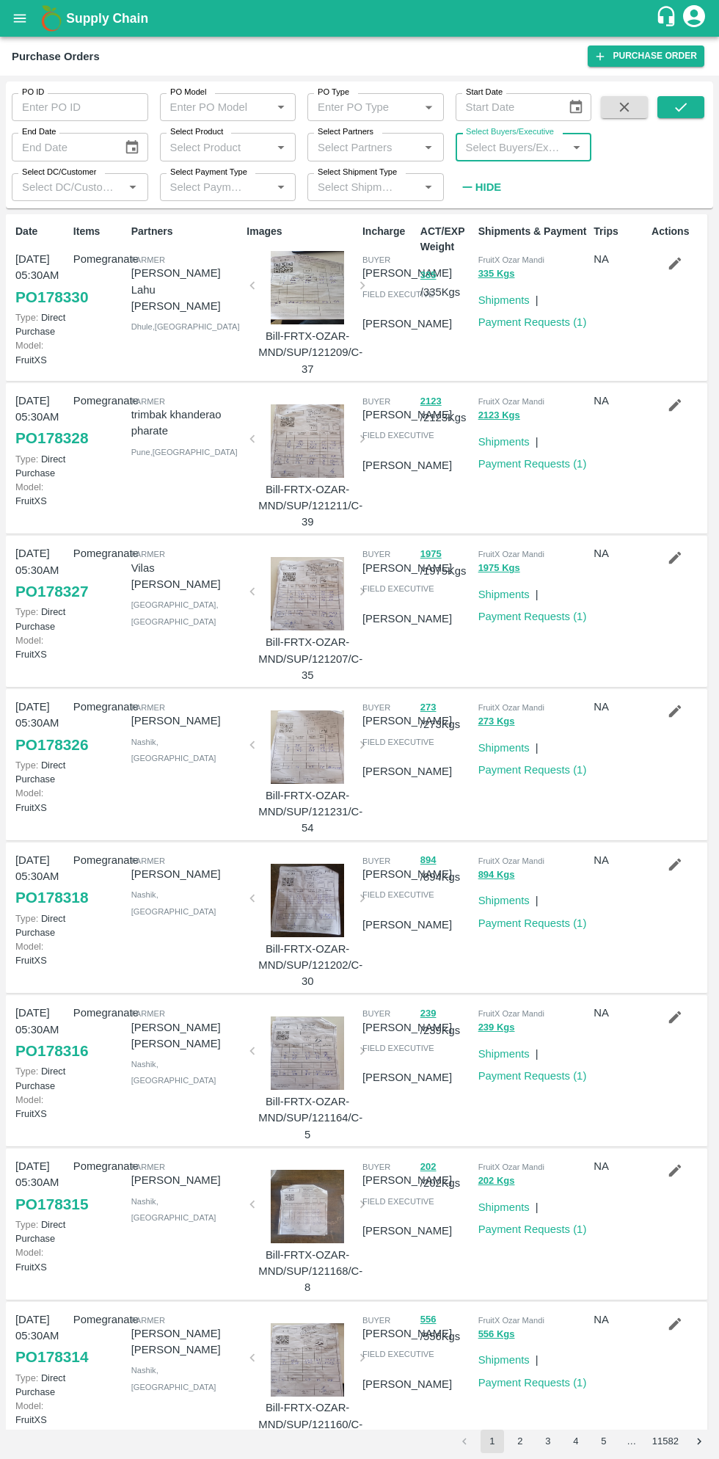
click at [34, 25] on button "open drawer" at bounding box center [20, 18] width 34 height 34
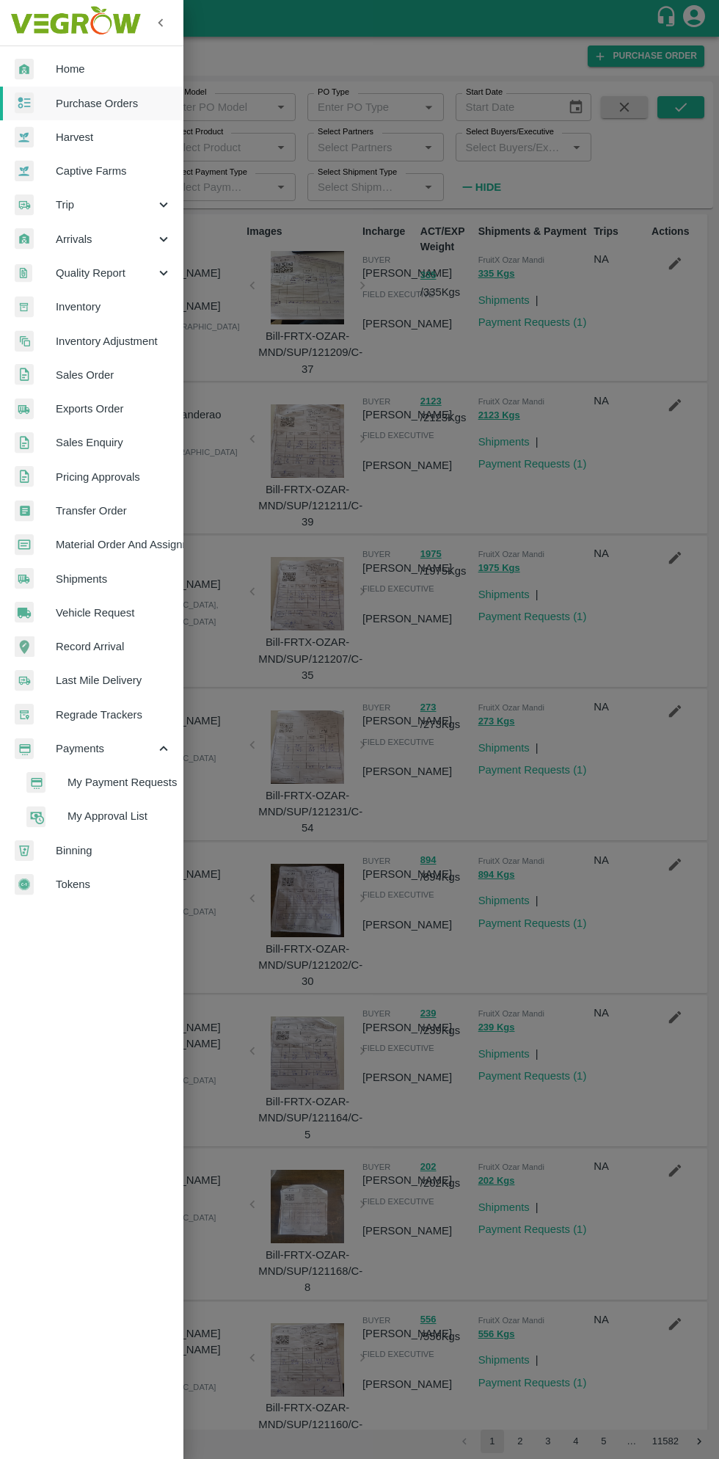
click at [127, 97] on span "Purchase Orders" at bounding box center [114, 103] width 116 height 16
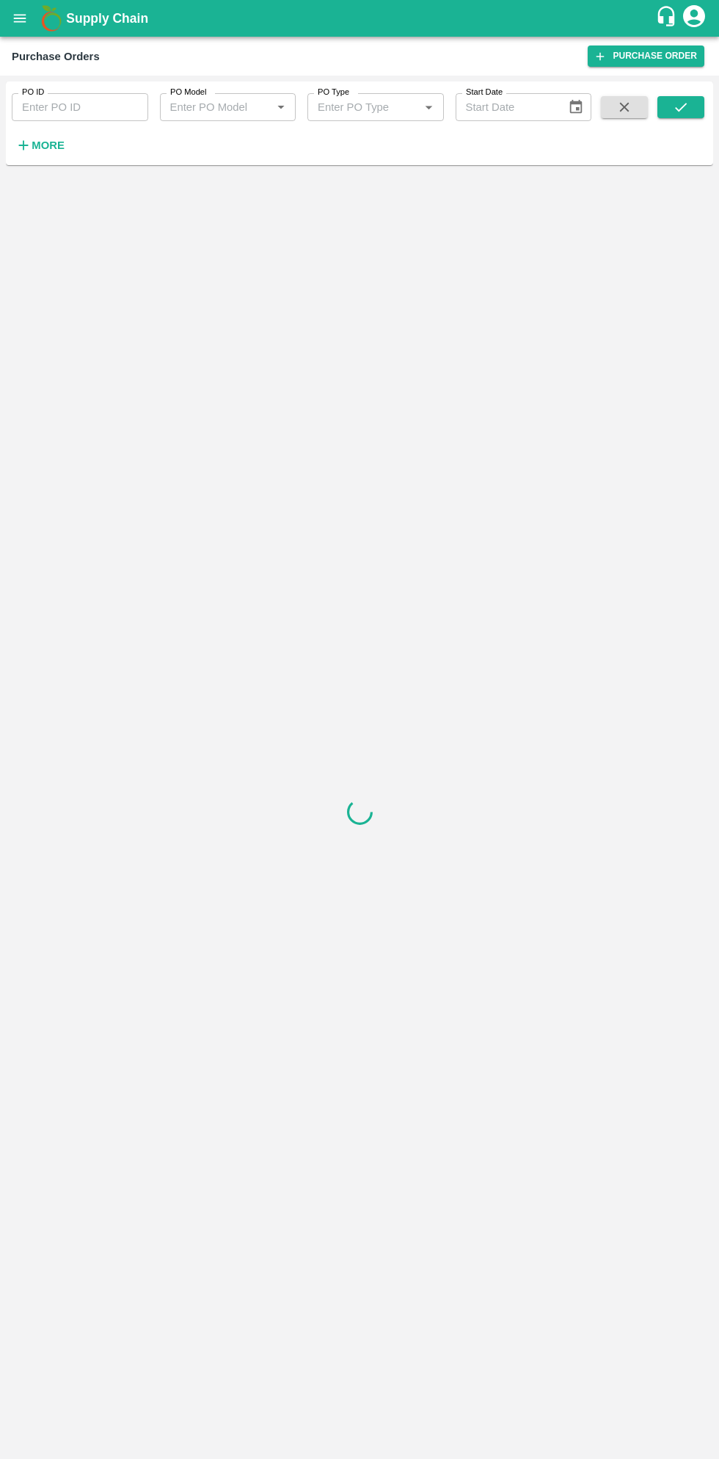
click at [57, 147] on strong "More" at bounding box center [48, 145] width 33 height 12
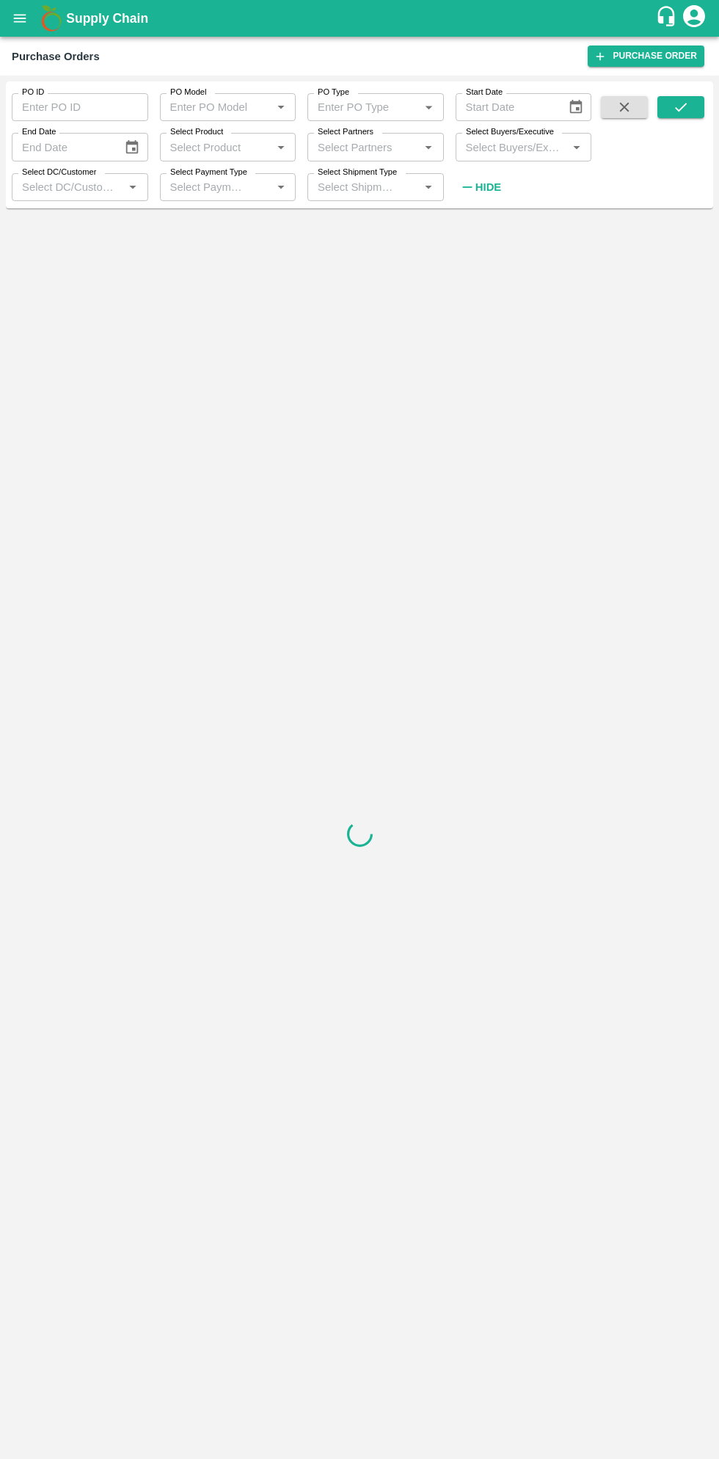
click at [501, 151] on input "Select Buyers/Executive" at bounding box center [512, 146] width 104 height 19
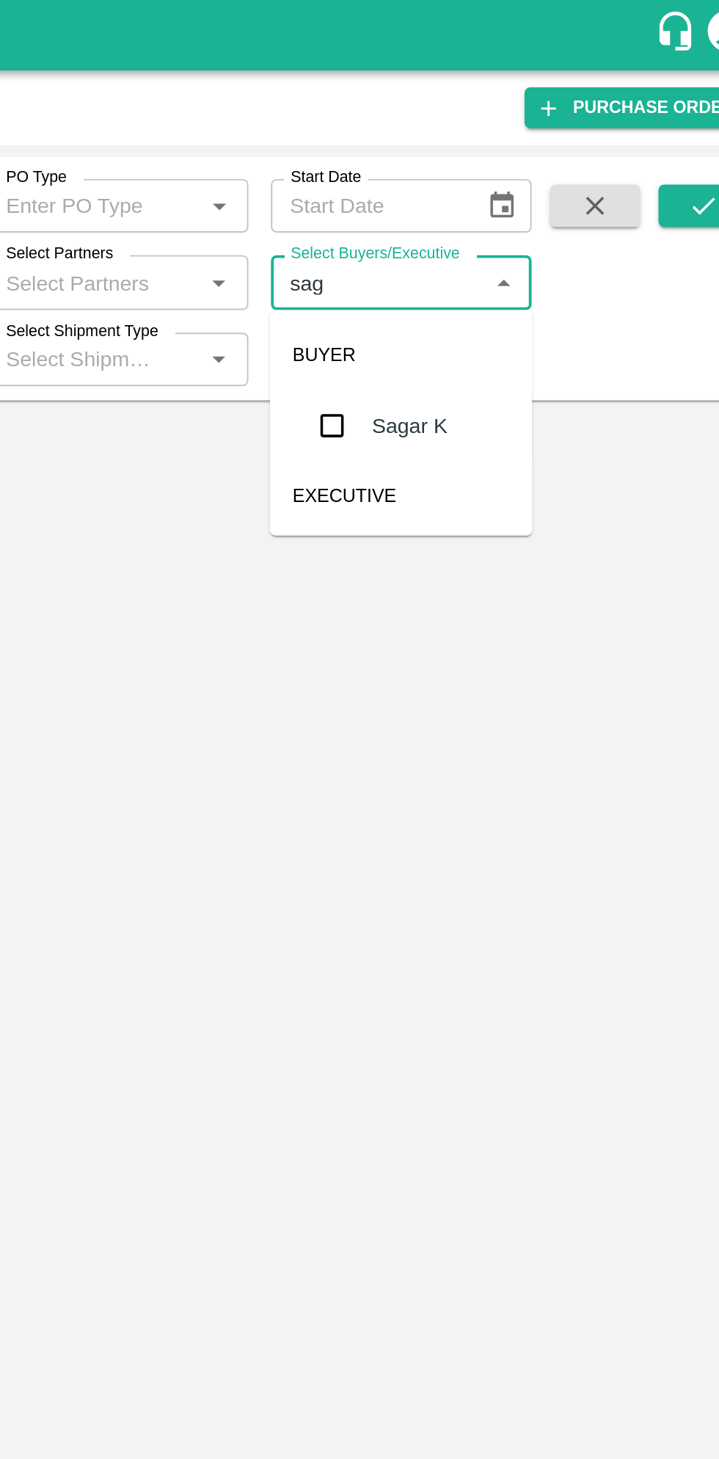
type input "saga"
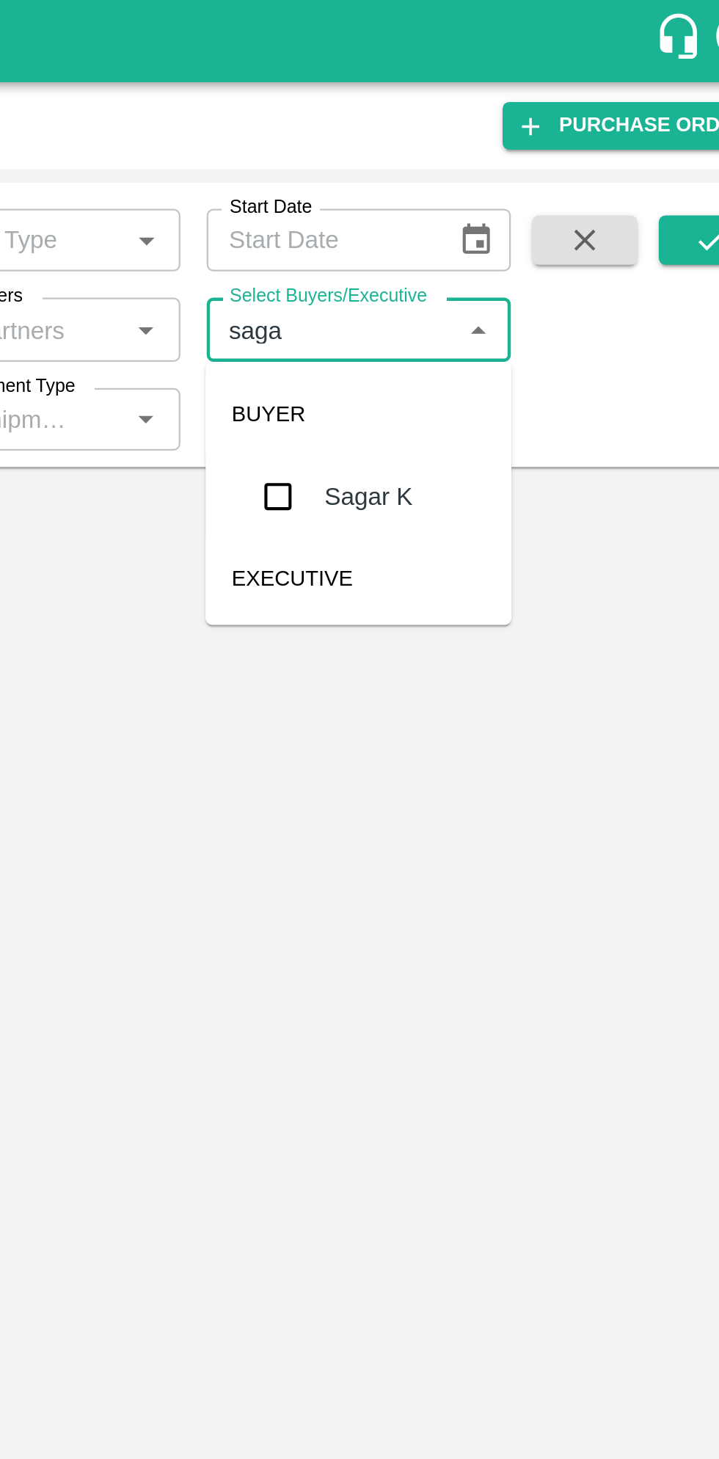
click at [485, 217] on input "checkbox" at bounding box center [487, 221] width 29 height 29
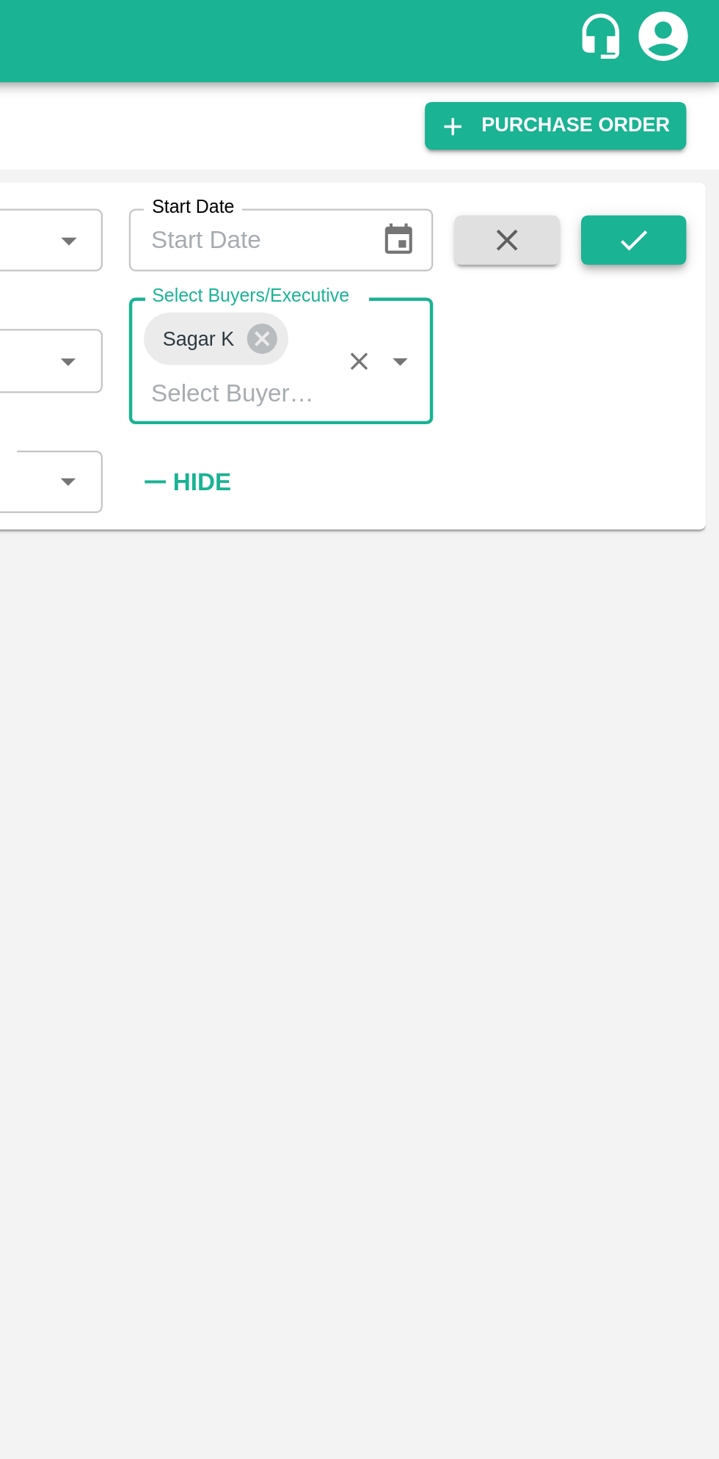
click at [679, 103] on icon "submit" at bounding box center [681, 107] width 16 height 16
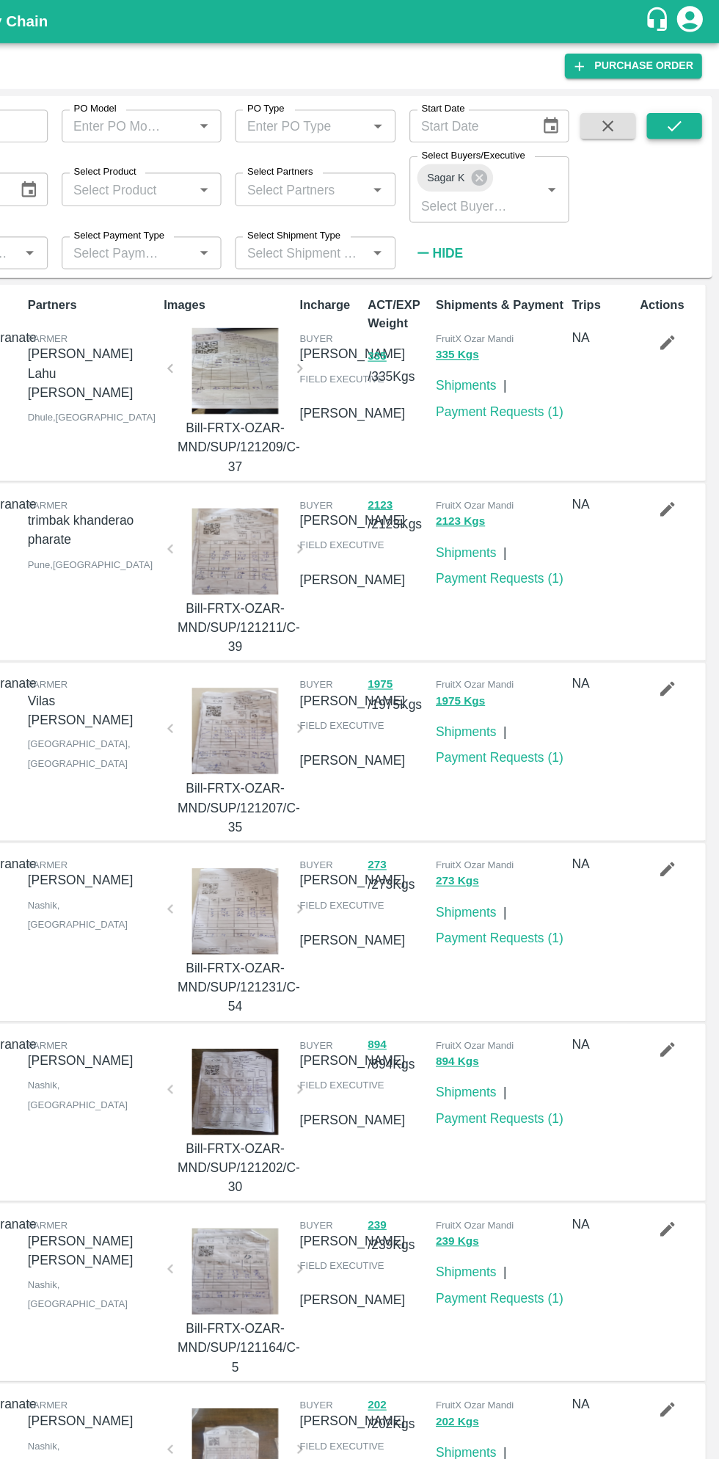
click at [678, 101] on icon "submit" at bounding box center [681, 107] width 16 height 16
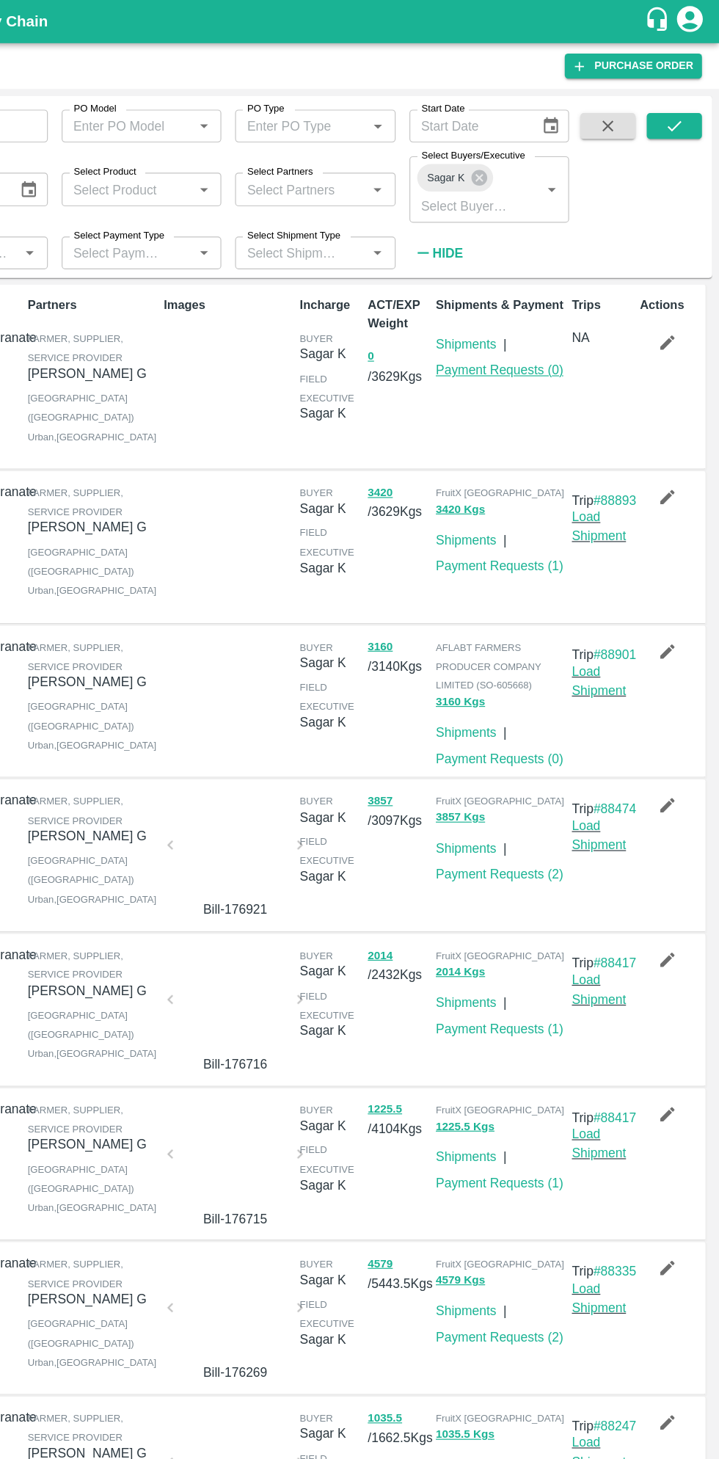
click at [536, 315] on link "Payment Requests ( 0 )" at bounding box center [533, 315] width 109 height 12
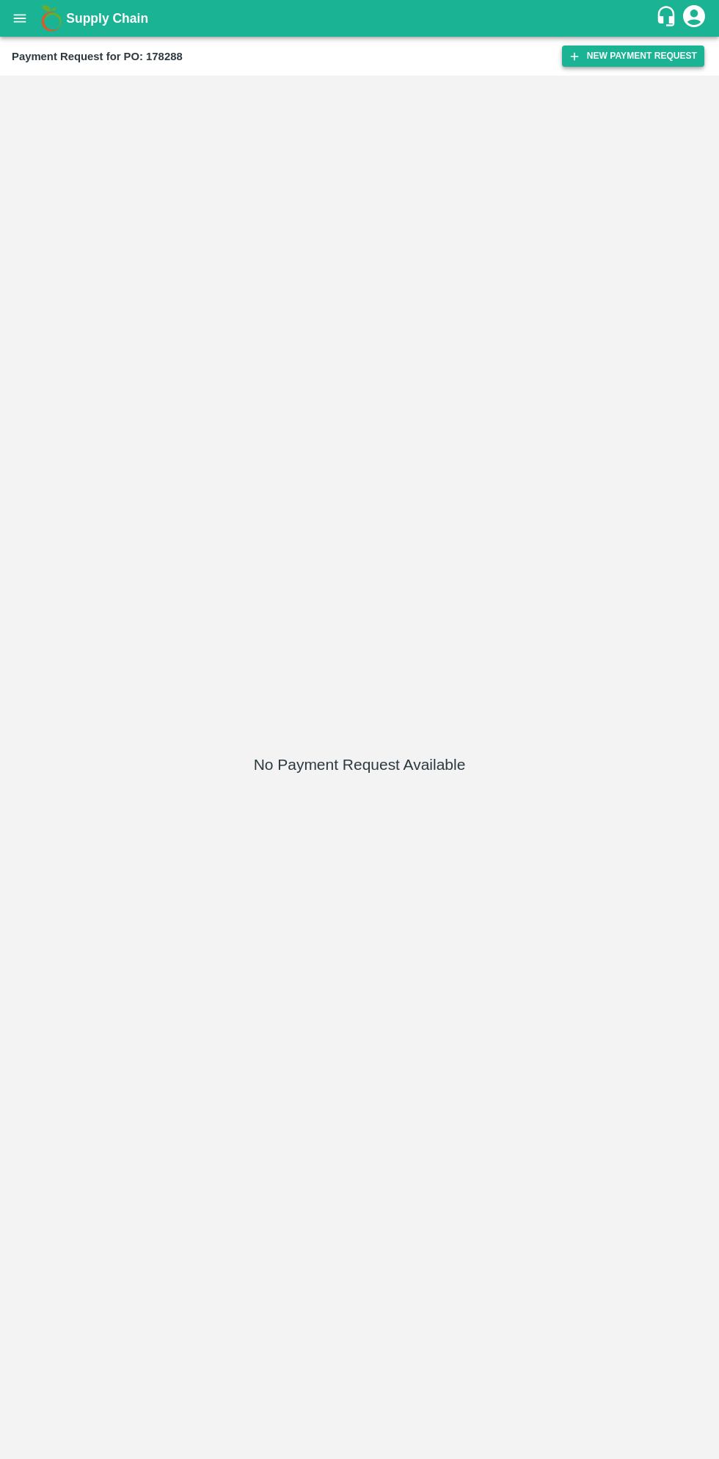
click at [634, 57] on button "New Payment Request" at bounding box center [633, 56] width 142 height 21
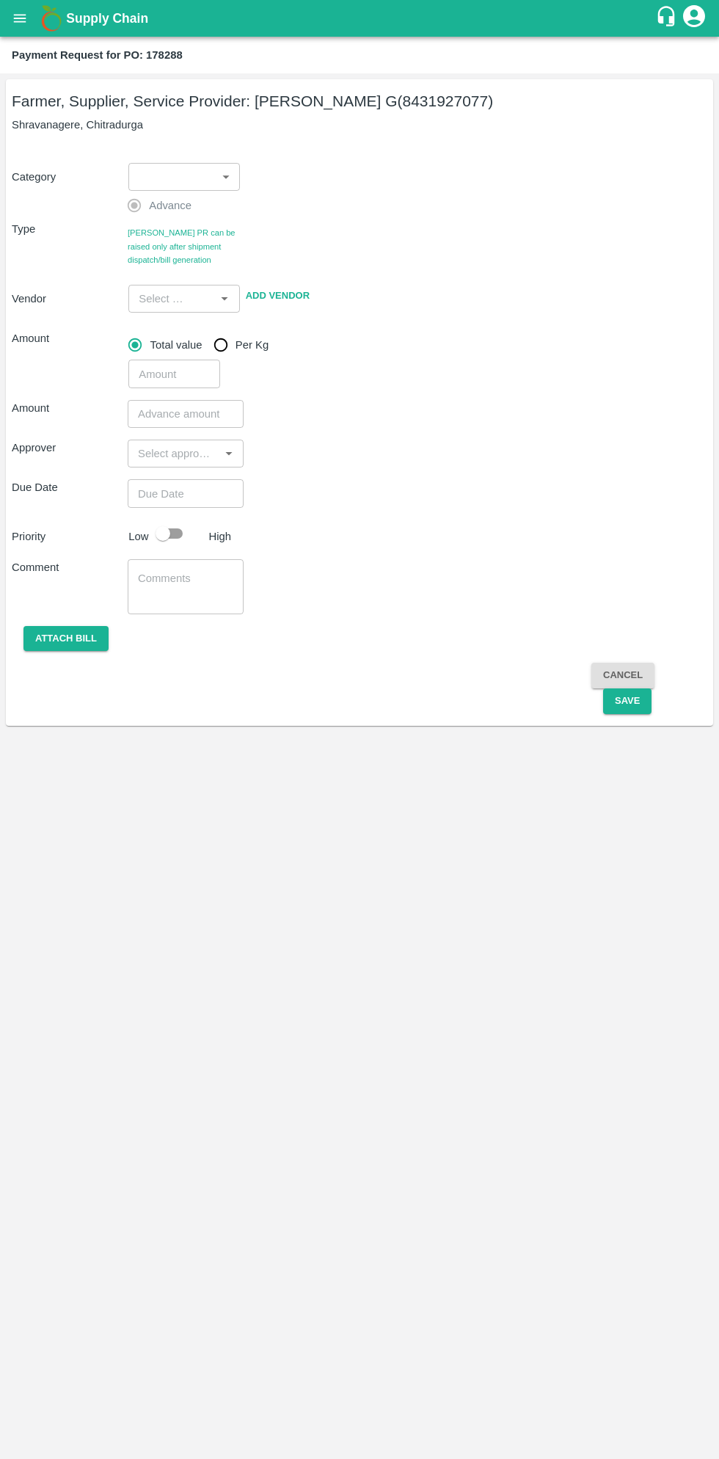
click at [182, 182] on body "Supply Chain Payment Request for PO: 178288 Farmer, Supplier, Service Provider:…" at bounding box center [359, 729] width 719 height 1459
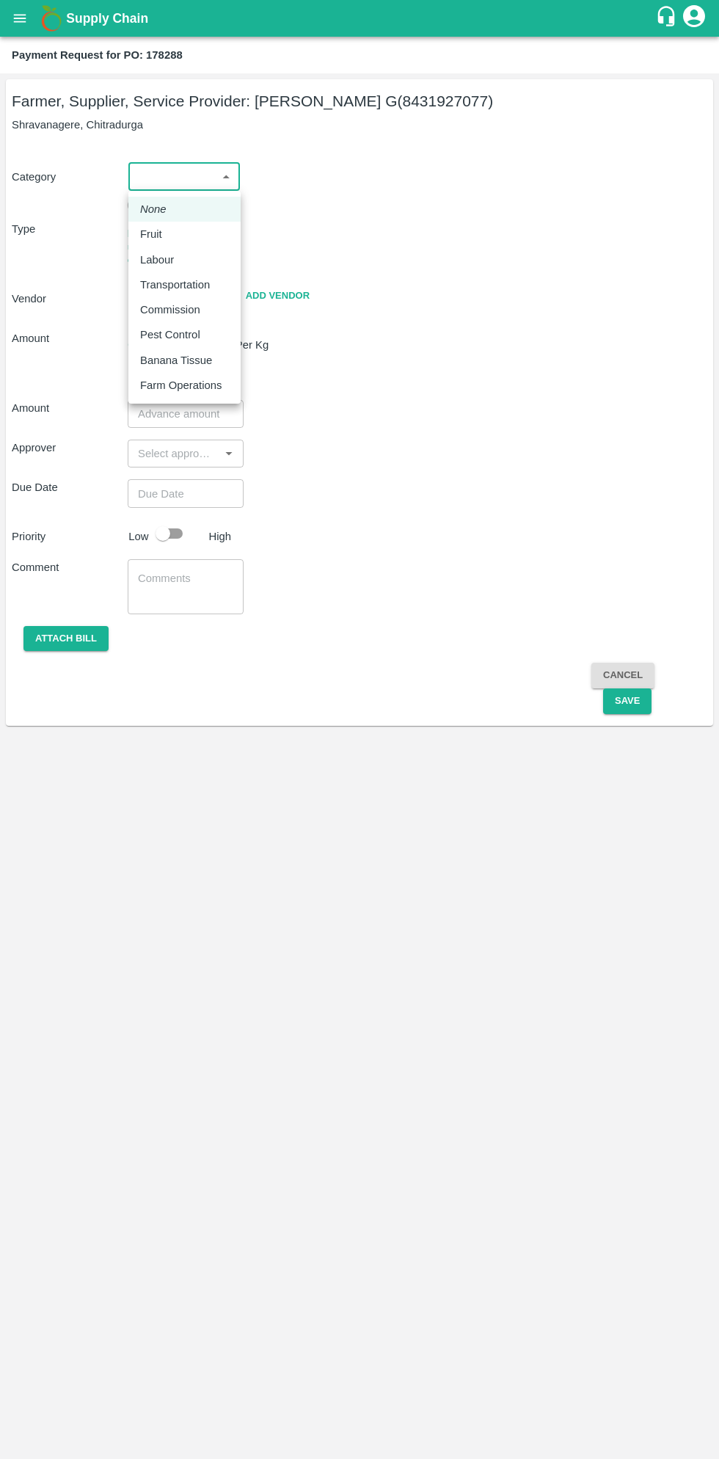
click at [156, 239] on p "Fruit" at bounding box center [151, 234] width 22 height 16
type input "1"
type input "[PERSON_NAME] G - 8431927077(Farmer, Supplier, Service Provider)"
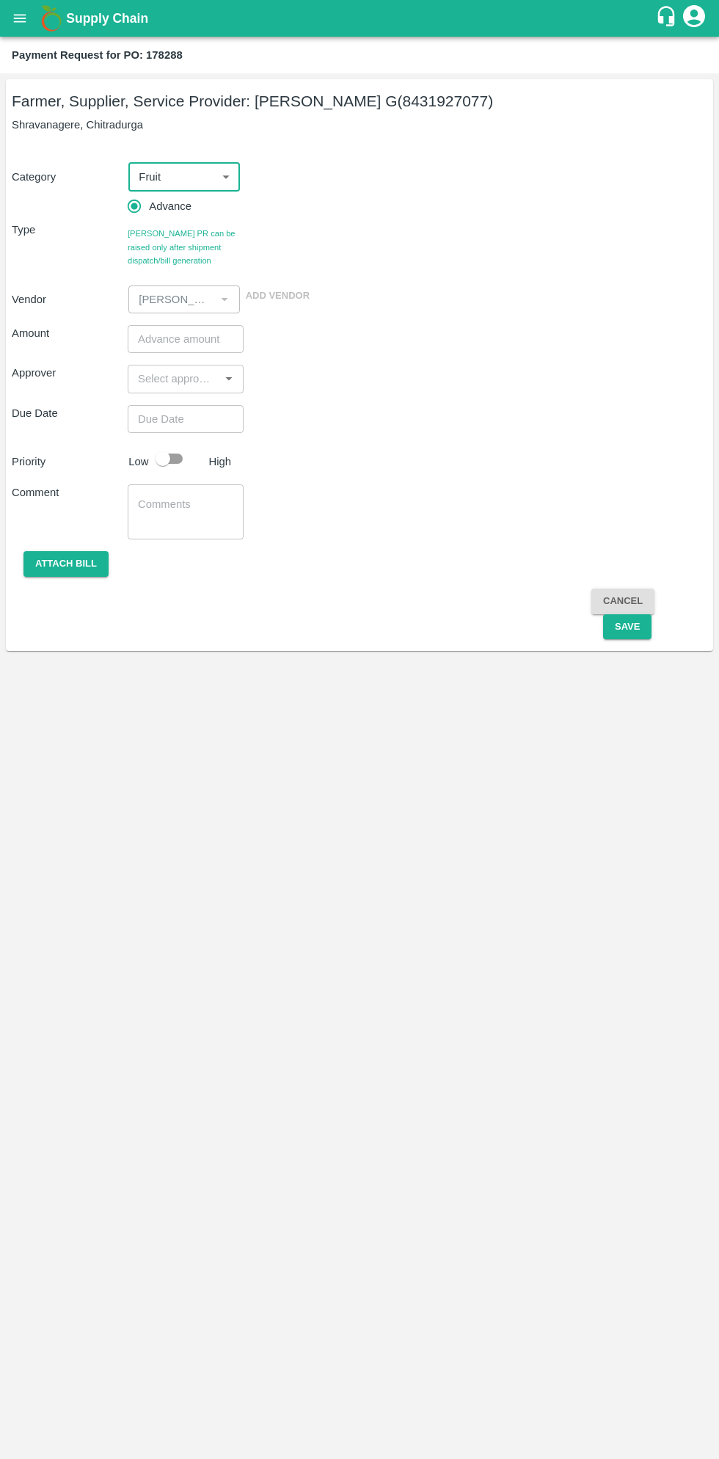
click at [188, 341] on input "number" at bounding box center [186, 339] width 116 height 28
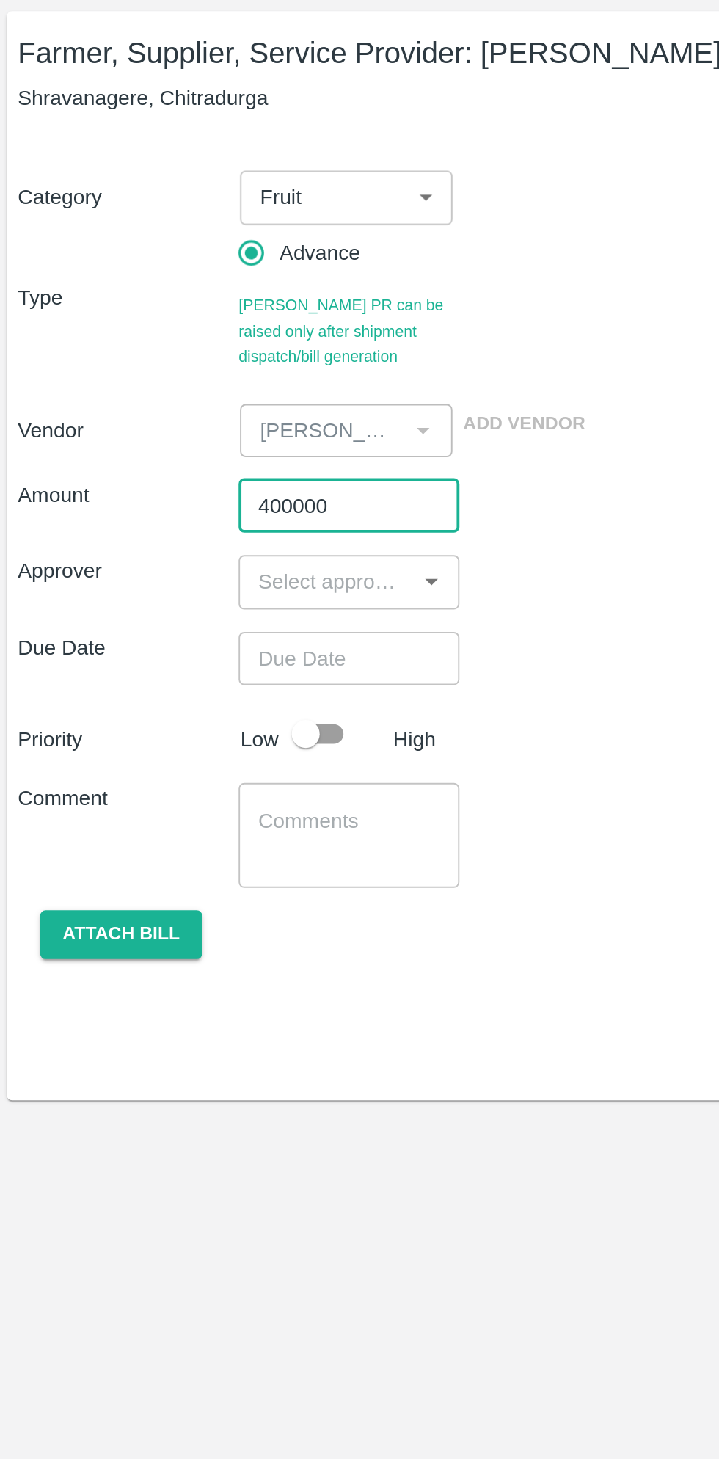
type input "400000"
click at [172, 380] on input "input" at bounding box center [173, 378] width 83 height 19
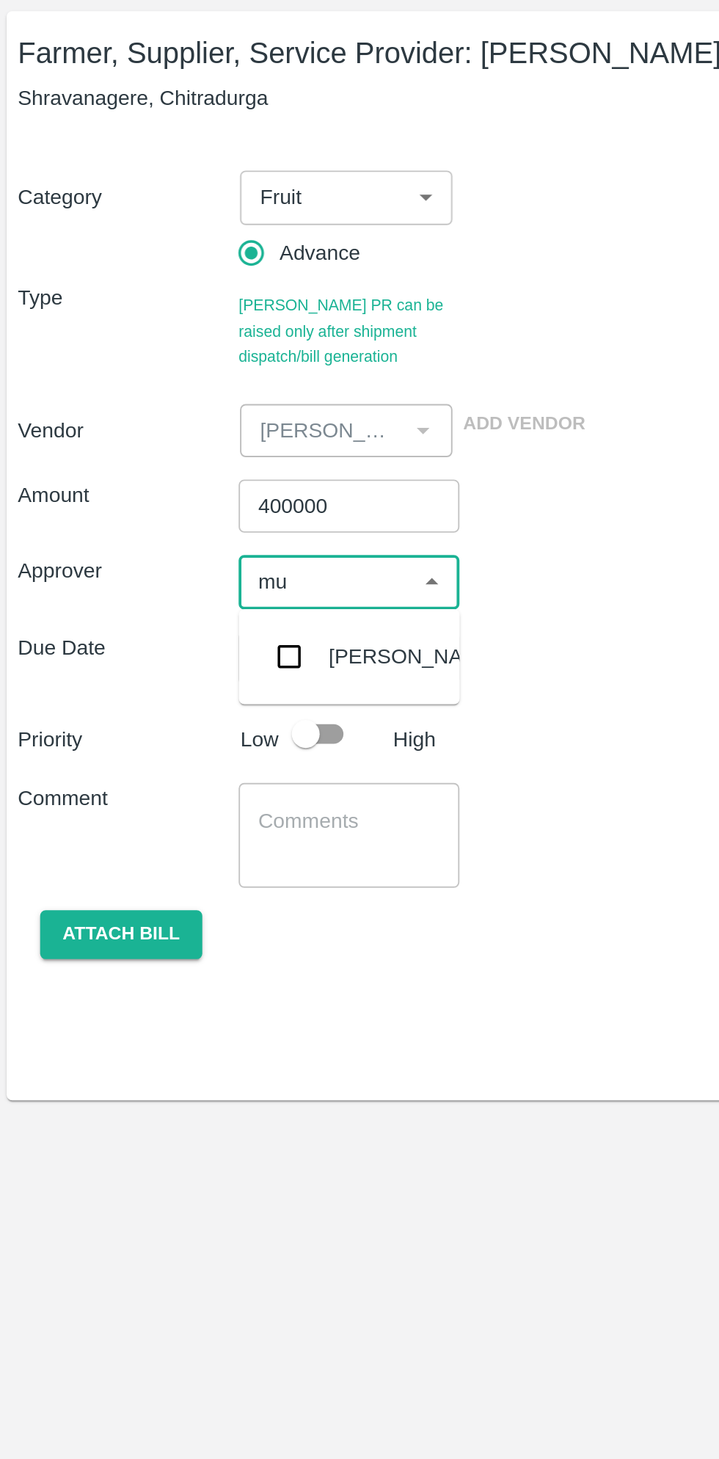
type input "muk"
click at [162, 413] on input "checkbox" at bounding box center [153, 418] width 29 height 29
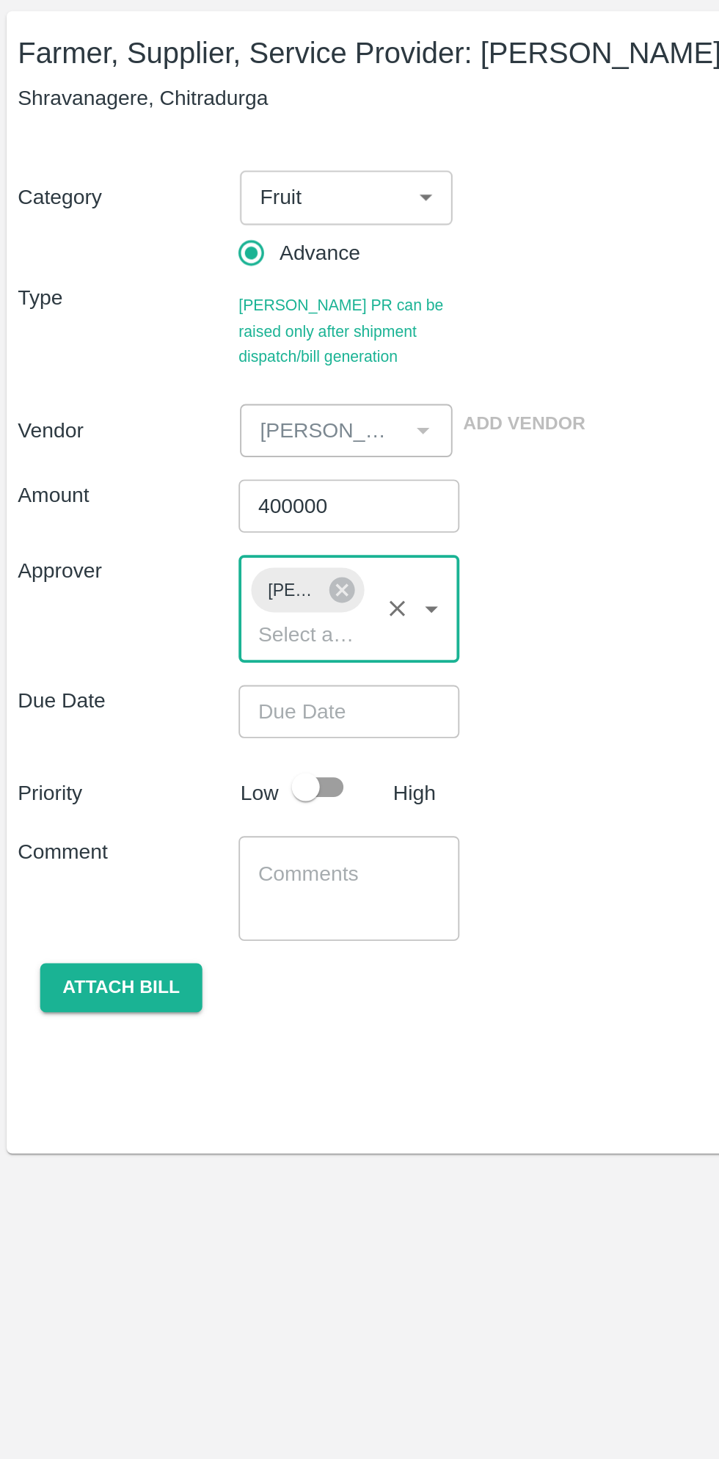
click at [197, 444] on input "Choose date" at bounding box center [181, 447] width 106 height 28
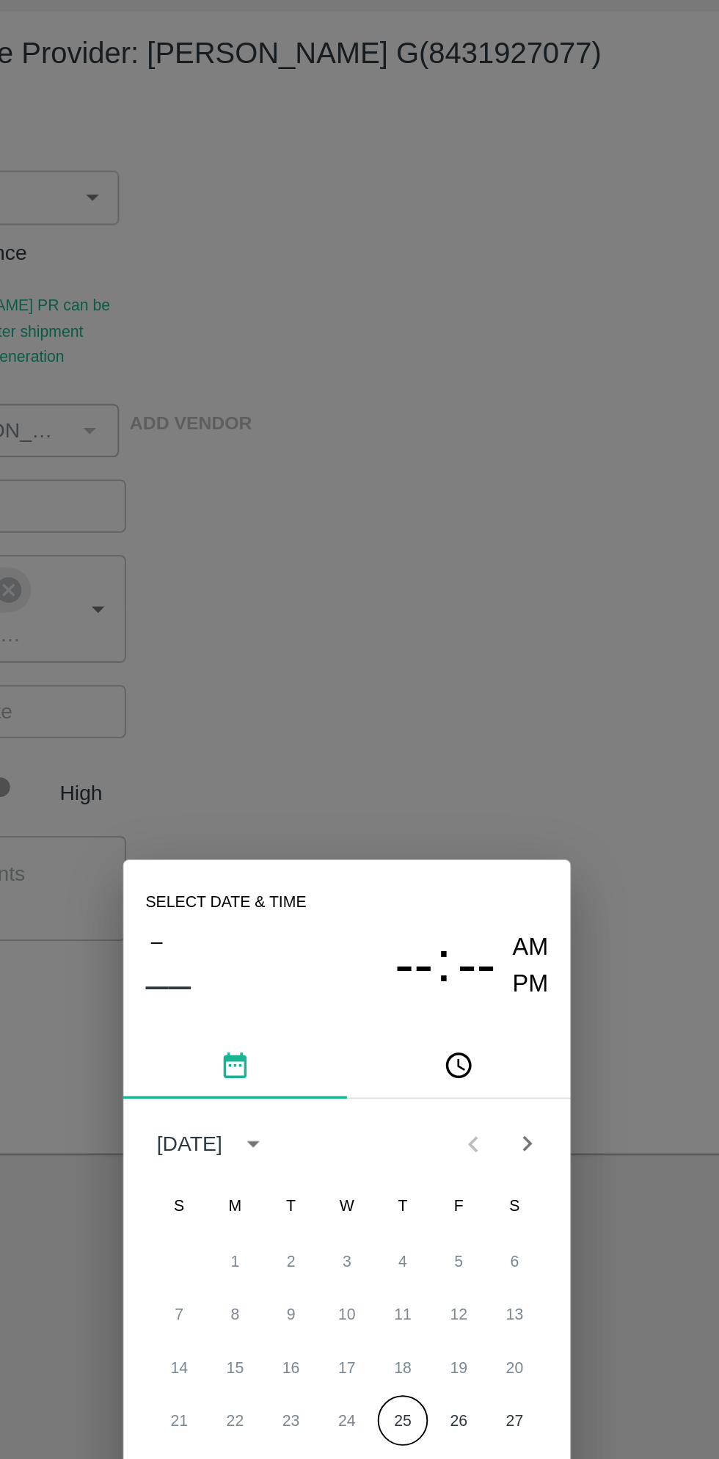
click at [459, 590] on span "PM" at bounding box center [456, 591] width 19 height 20
click at [425, 638] on icon "pick time" at bounding box center [418, 633] width 16 height 16
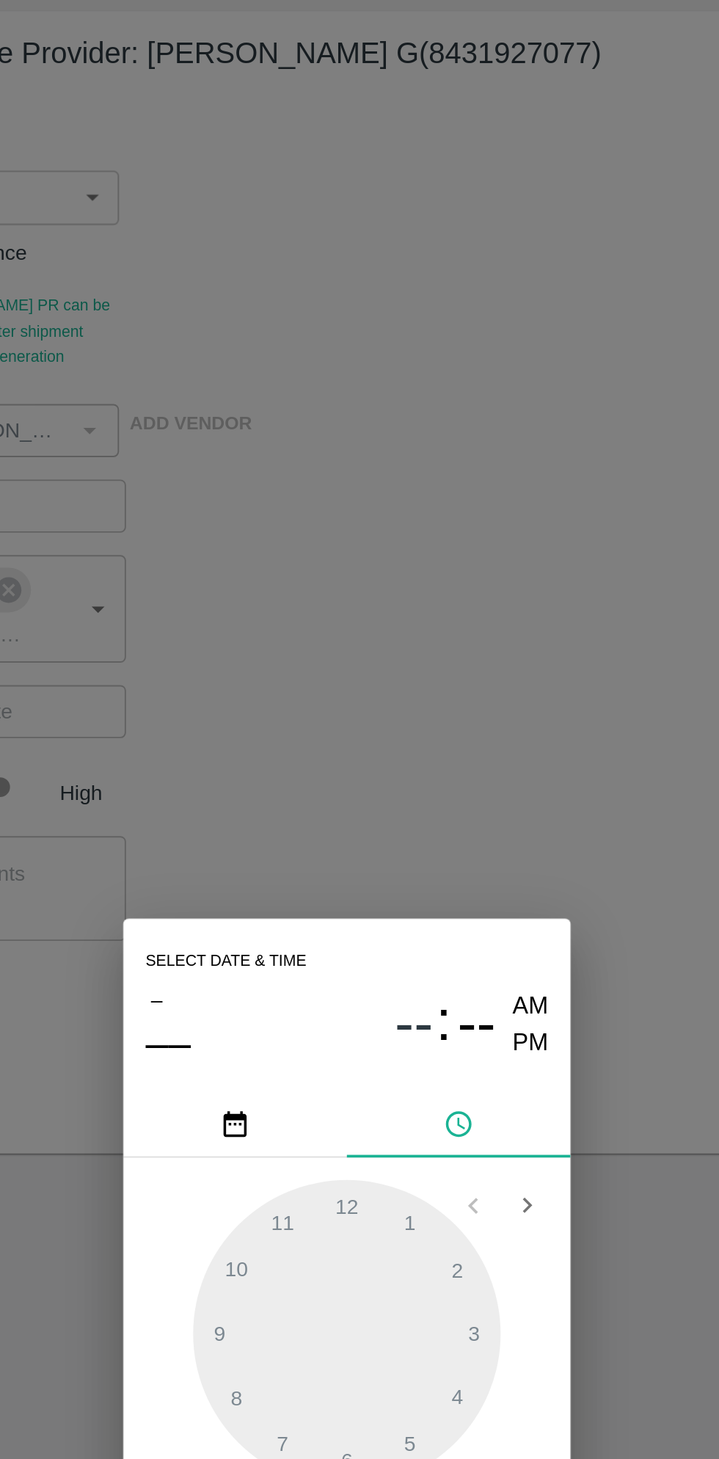
click at [307, 664] on icon "pick date" at bounding box center [301, 664] width 16 height 16
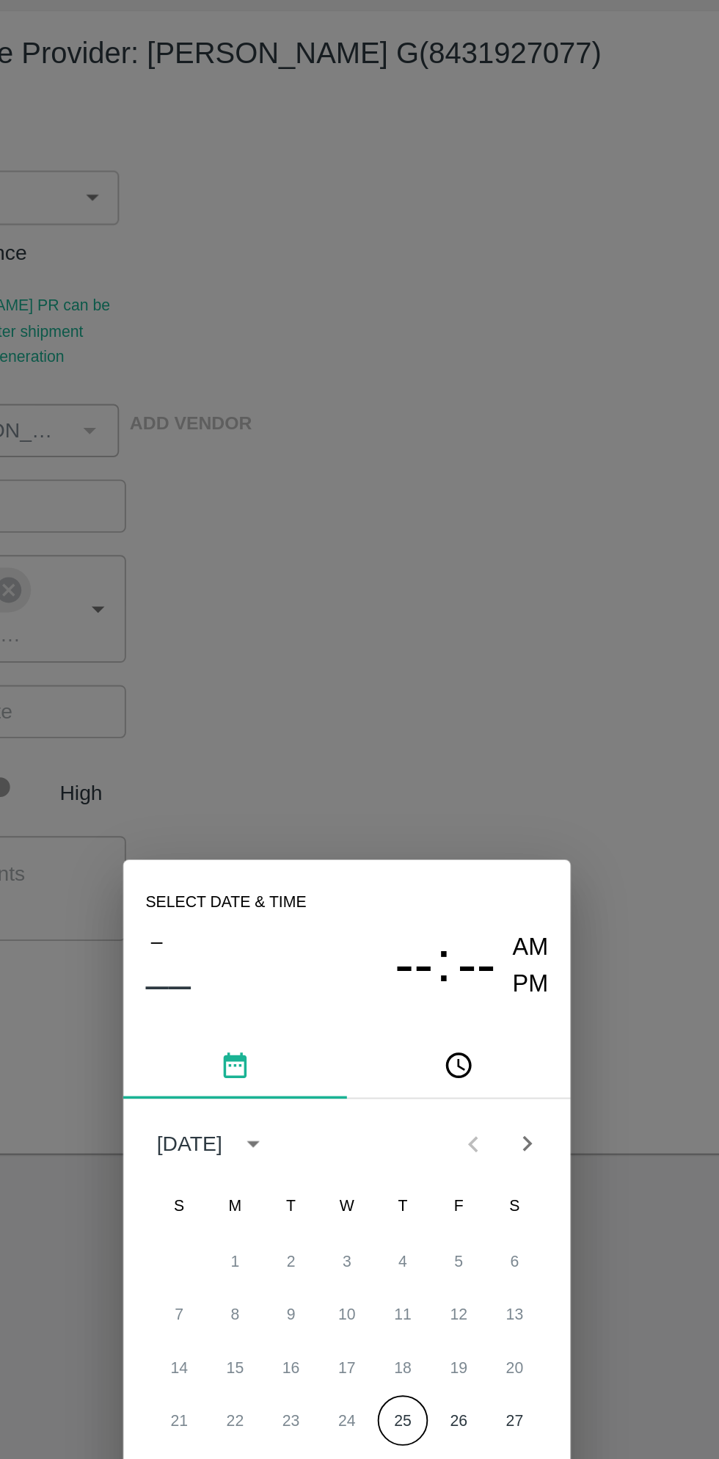
click at [386, 821] on button "25" at bounding box center [389, 819] width 26 height 26
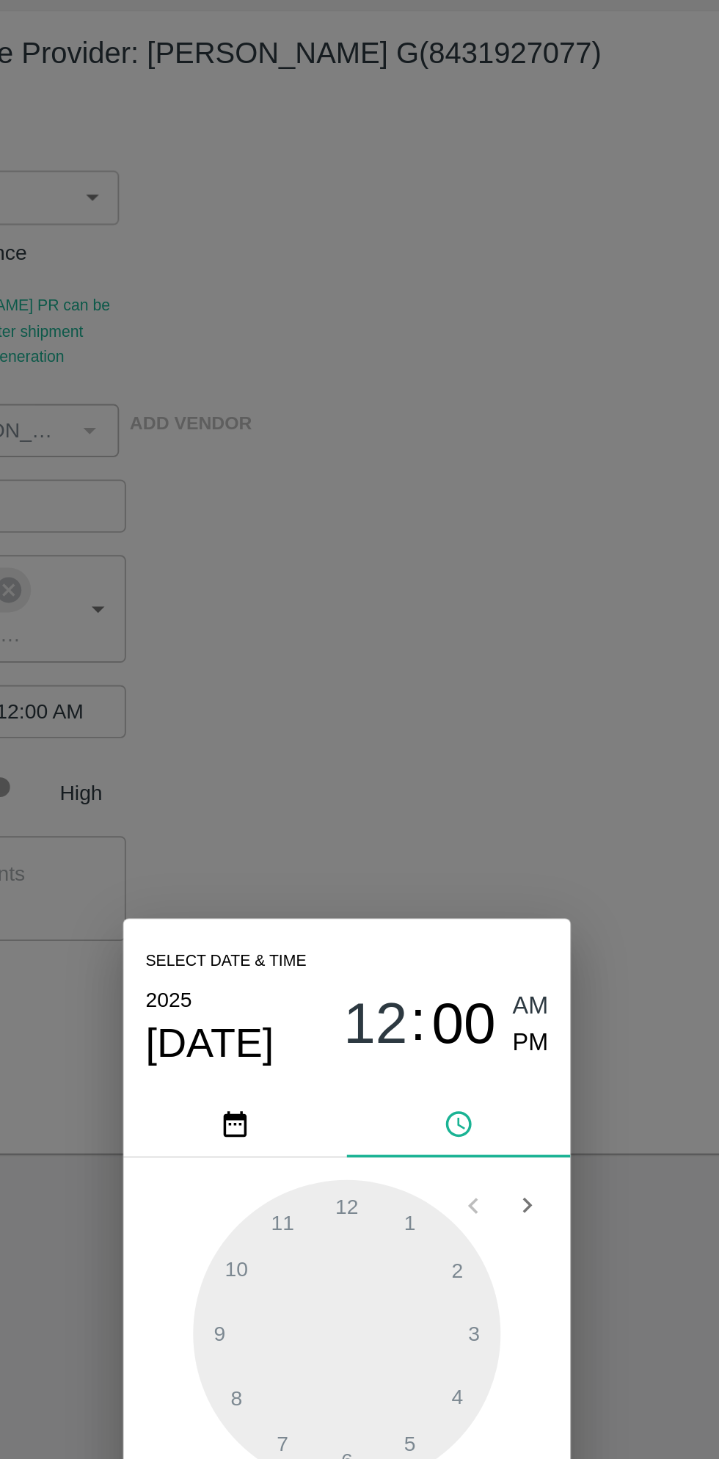
click at [464, 623] on span "PM" at bounding box center [456, 622] width 19 height 20
click at [398, 714] on div at bounding box center [360, 774] width 162 height 162
click at [295, 774] on div at bounding box center [360, 774] width 162 height 162
type input "[DATE] 01:45 PM"
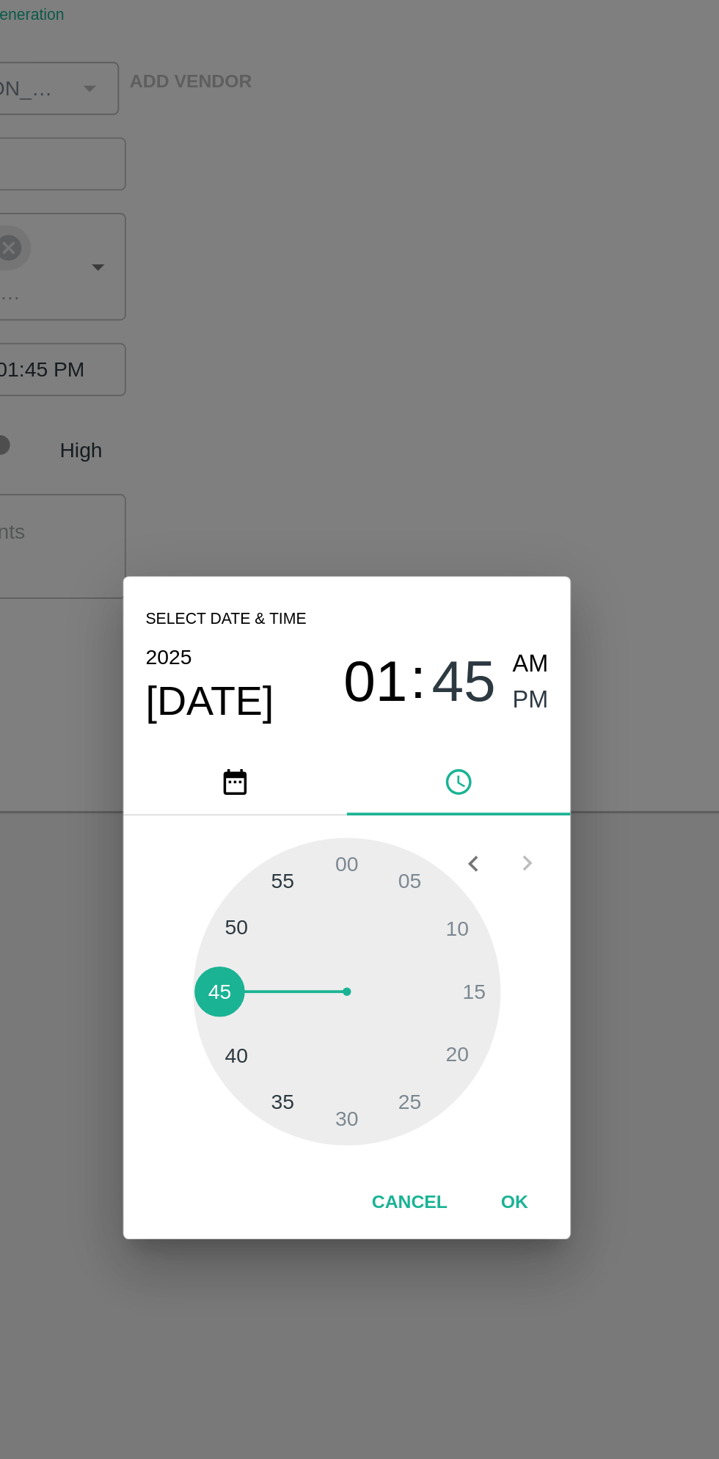
click at [452, 882] on button "OK" at bounding box center [447, 885] width 47 height 26
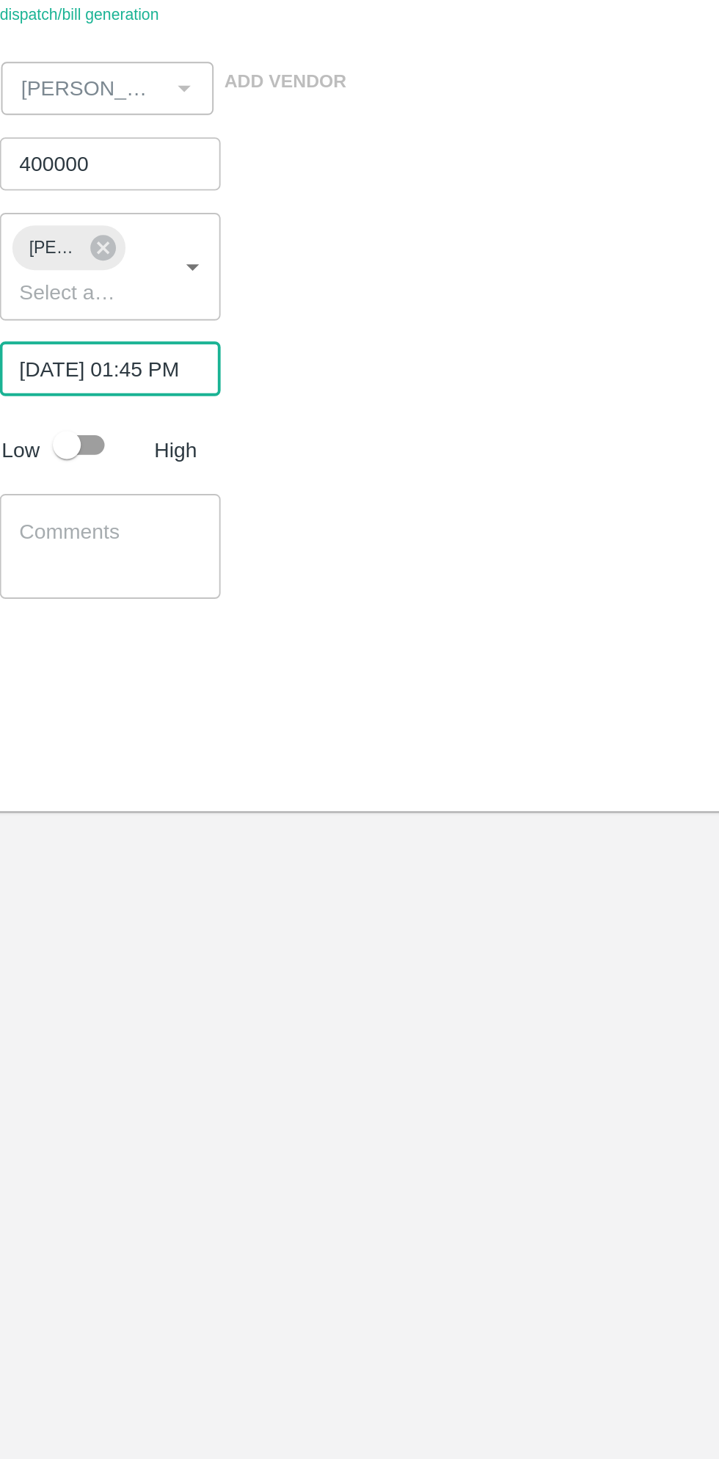
scroll to position [0, 11]
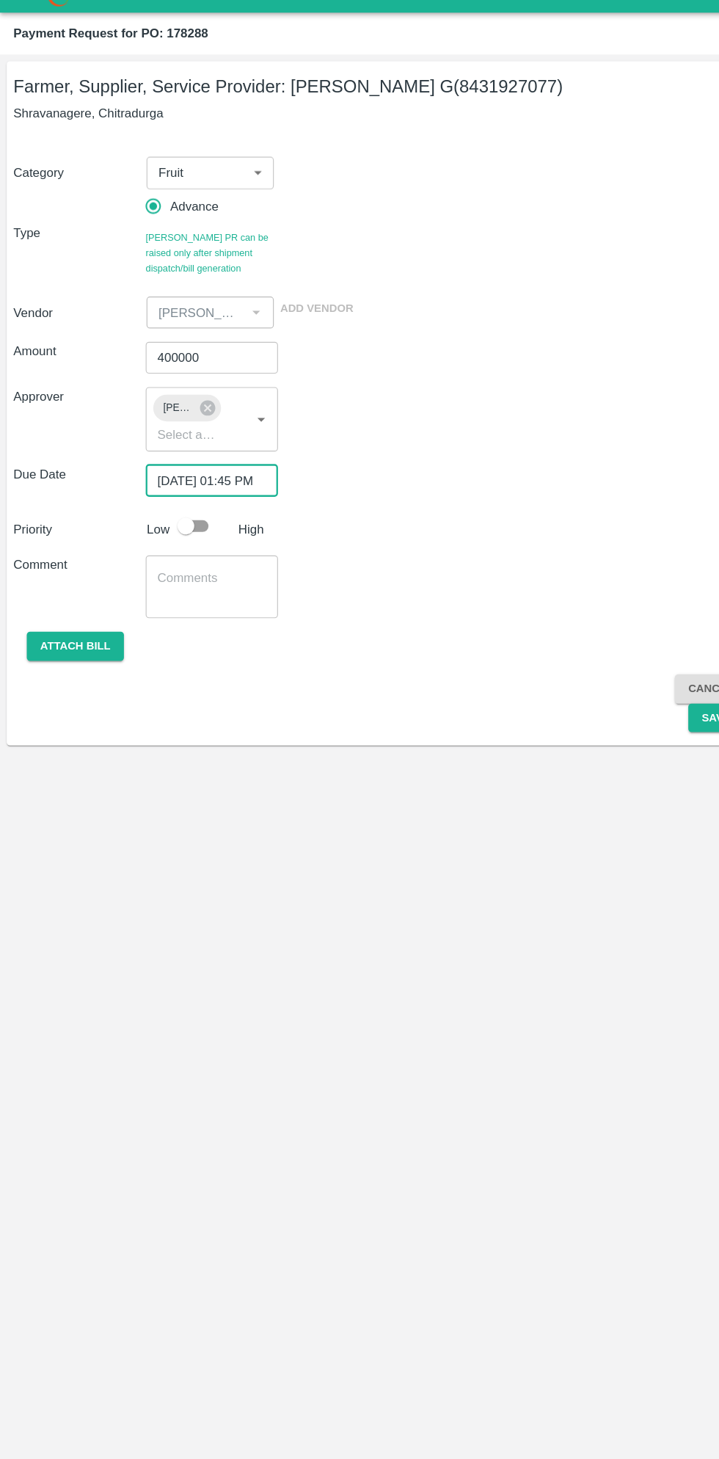
click at [183, 490] on input "checkbox" at bounding box center [163, 487] width 84 height 28
checkbox input "true"
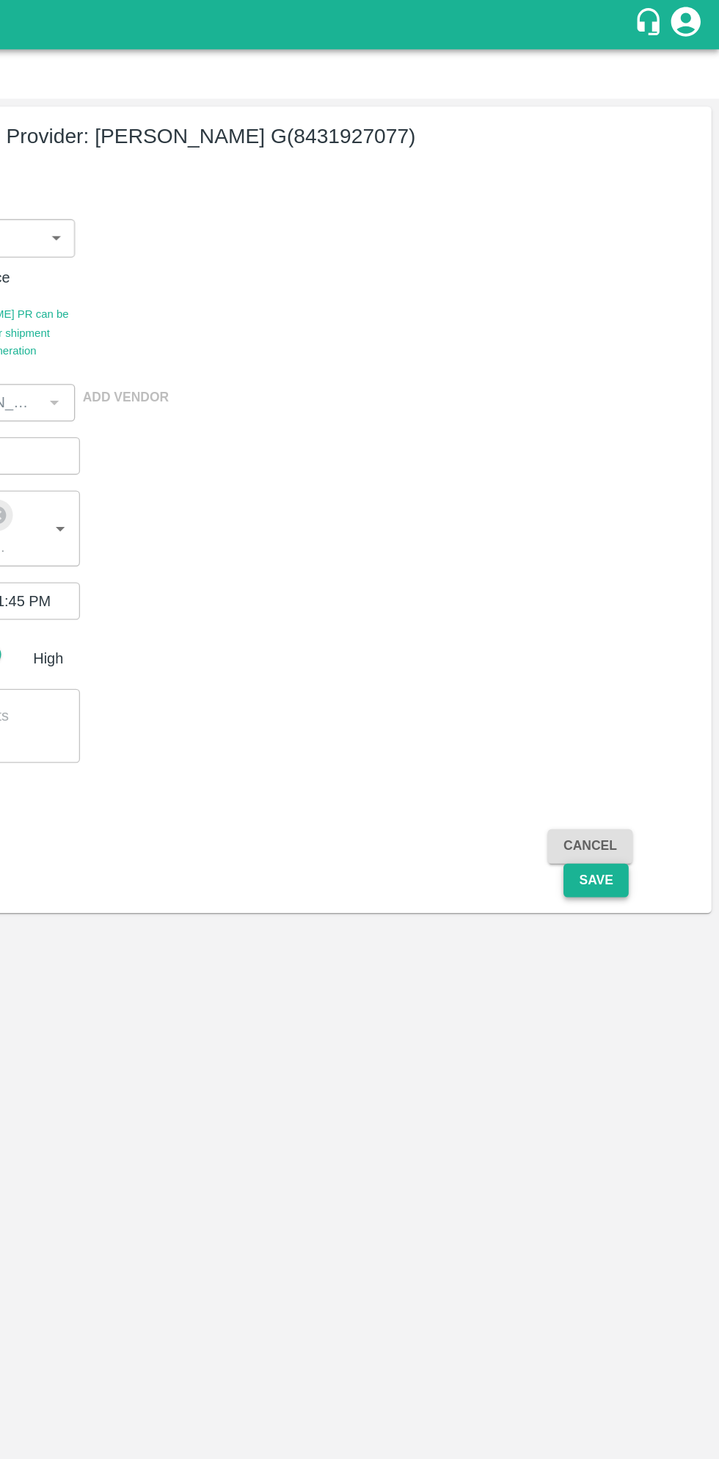
click at [627, 654] on button "Save" at bounding box center [627, 655] width 48 height 26
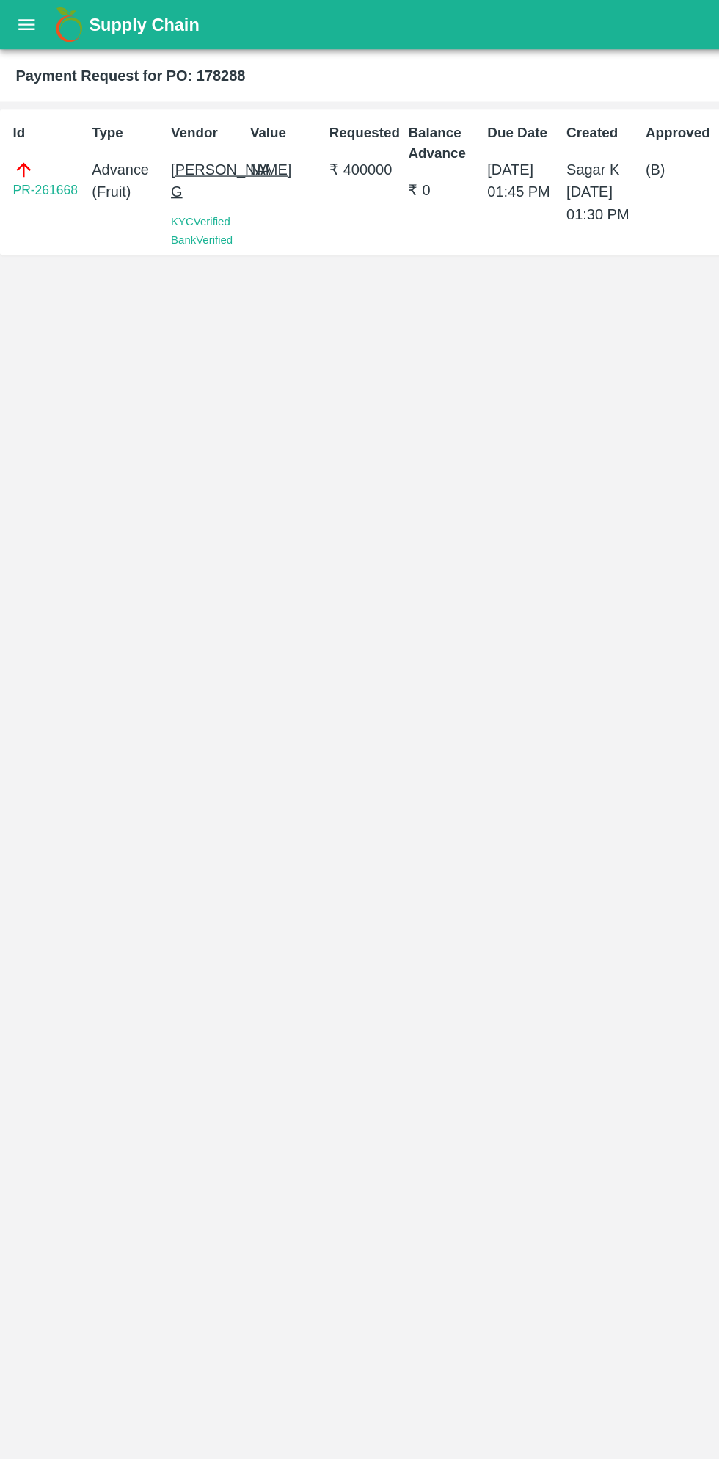
click at [19, 15] on icon "open drawer" at bounding box center [20, 18] width 16 height 16
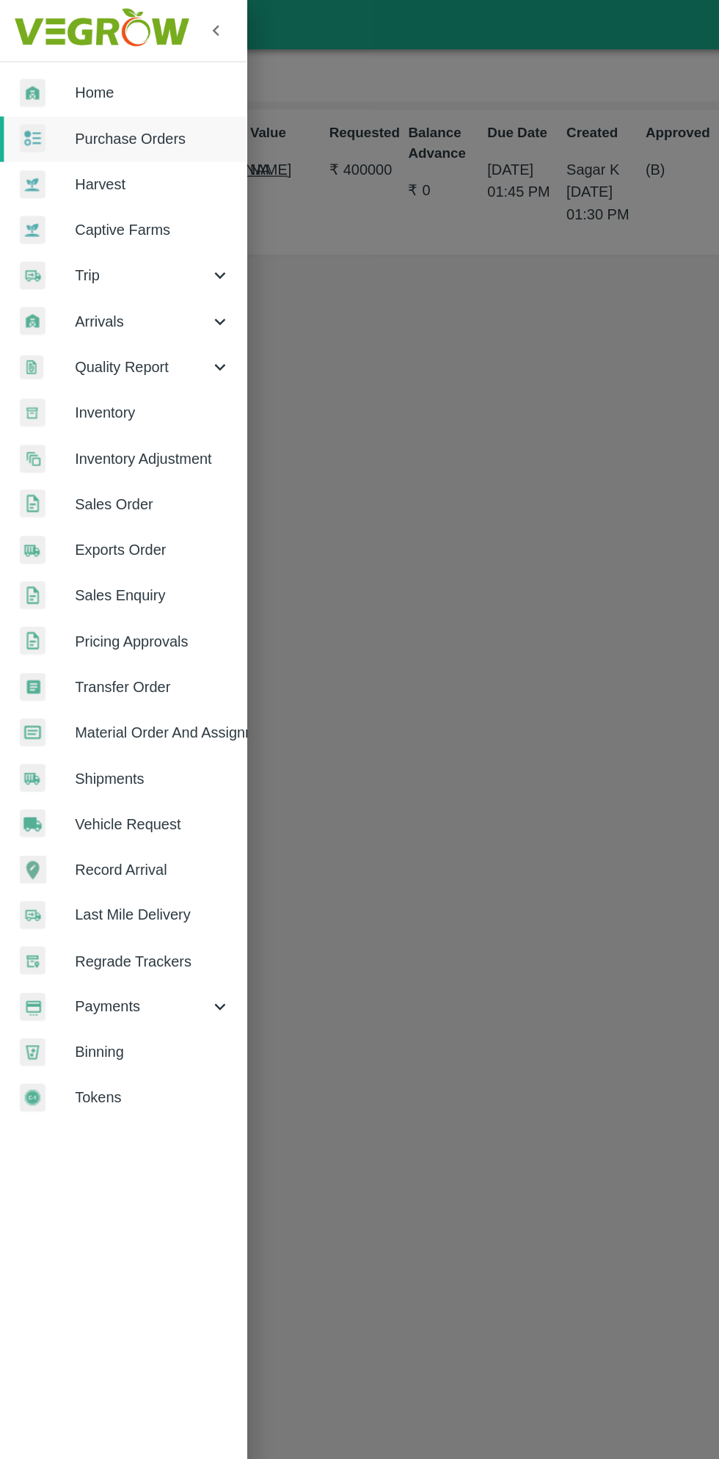
click at [100, 750] on span "Payments" at bounding box center [106, 749] width 100 height 16
click at [119, 779] on span "My Payment Requests" at bounding box center [120, 783] width 104 height 16
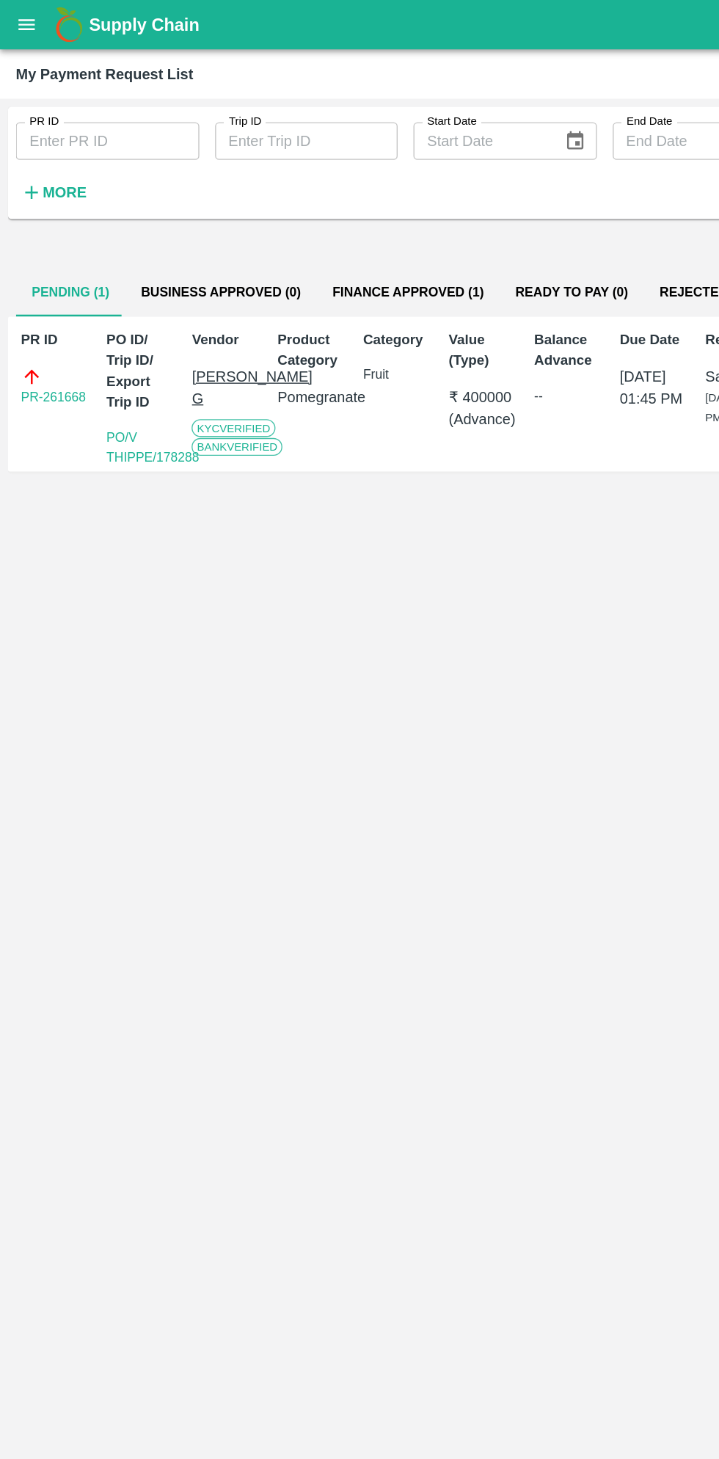
scroll to position [0, 10]
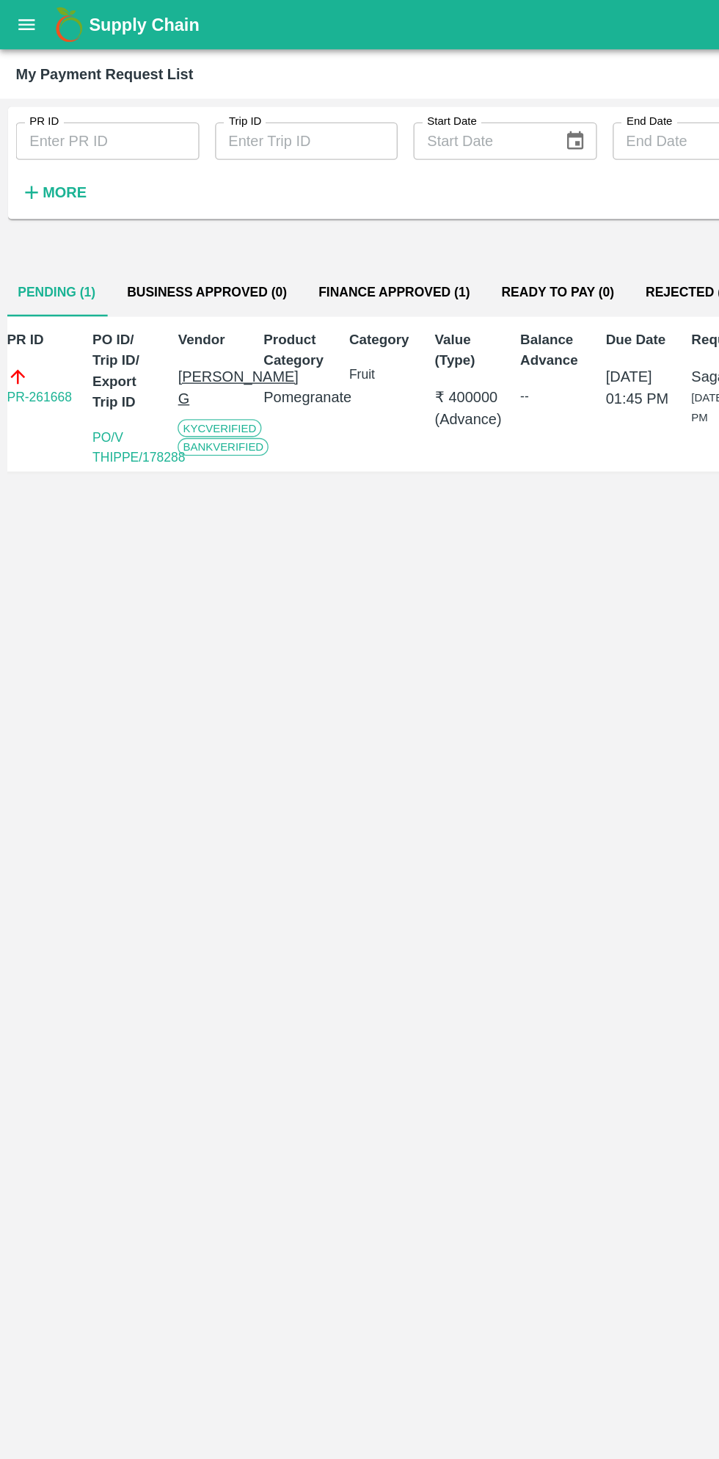
click at [413, 222] on button "Ready To Pay (0)" at bounding box center [414, 217] width 107 height 35
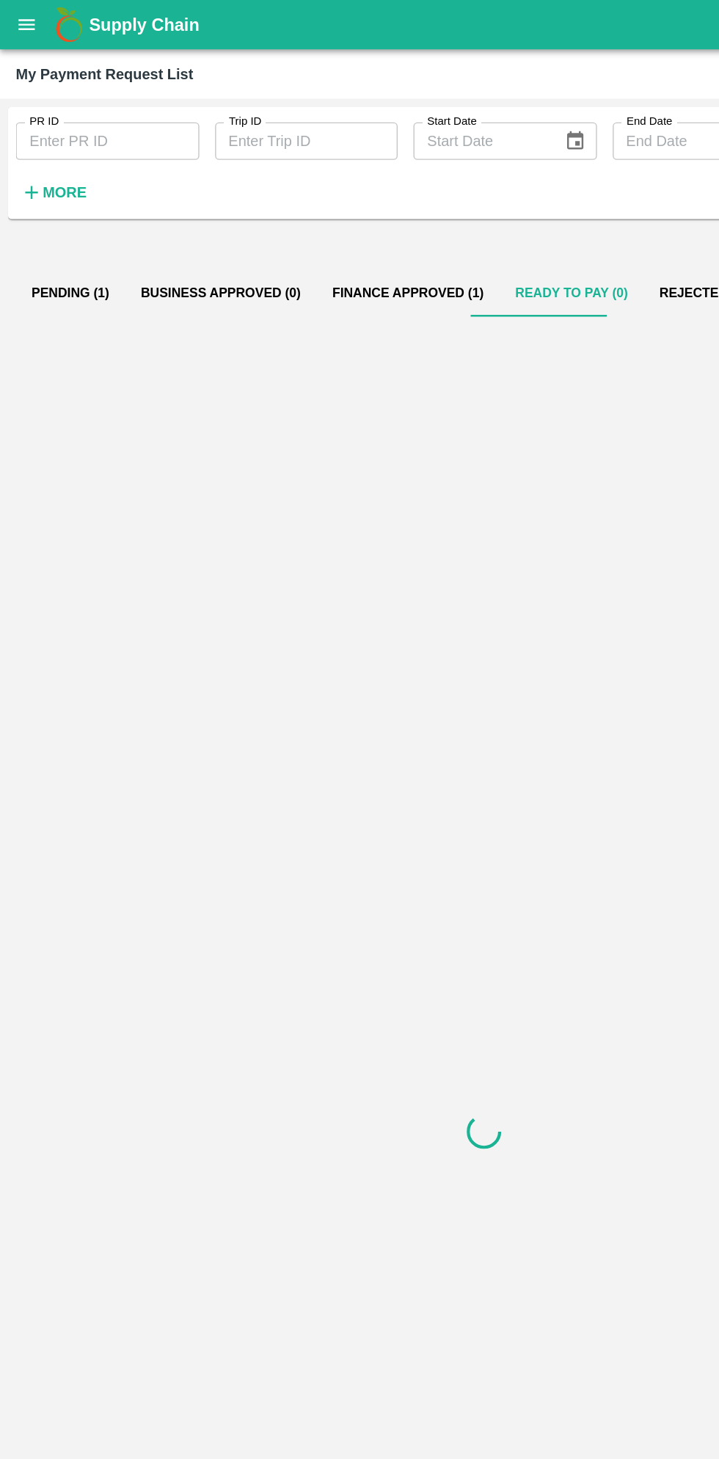
scroll to position [0, 0]
click at [487, 217] on button "Rejected (6)" at bounding box center [523, 217] width 89 height 35
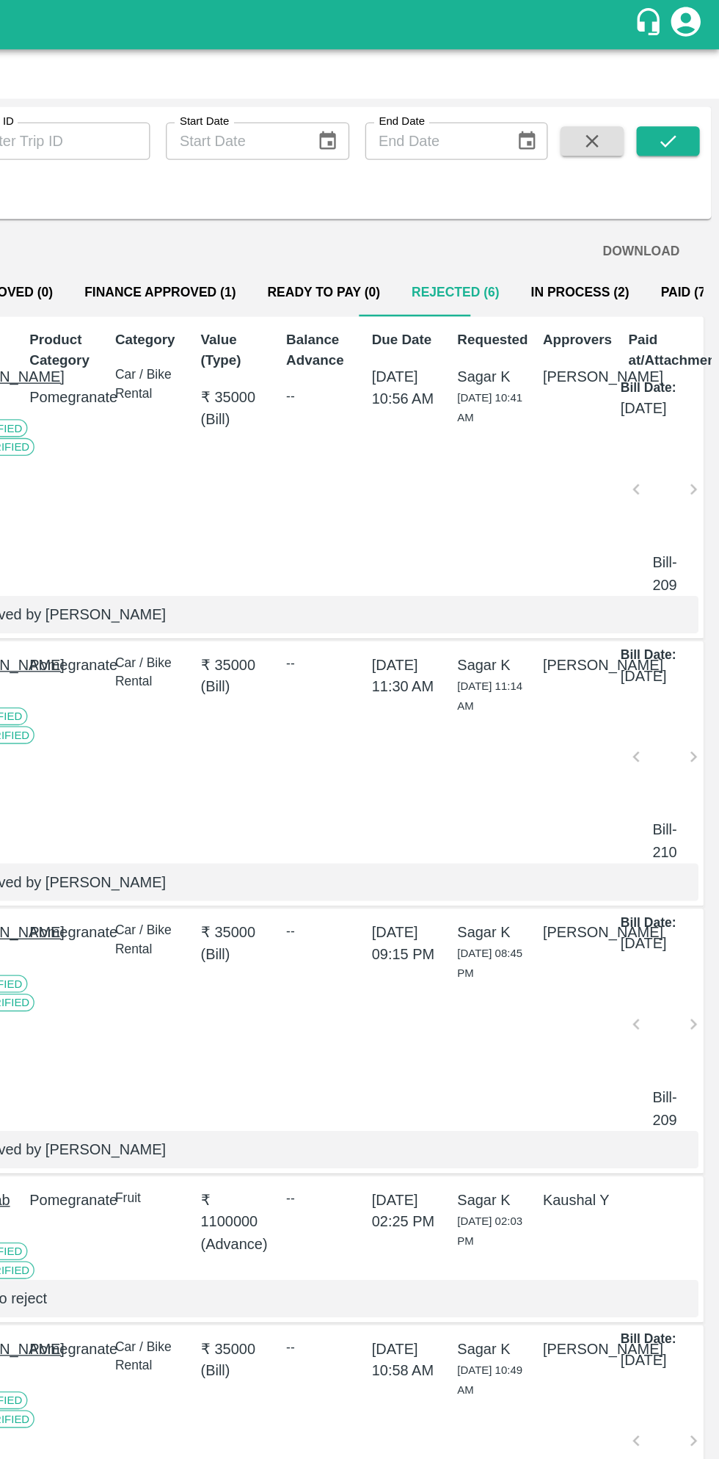
click at [590, 218] on button "In Process (2)" at bounding box center [615, 217] width 97 height 35
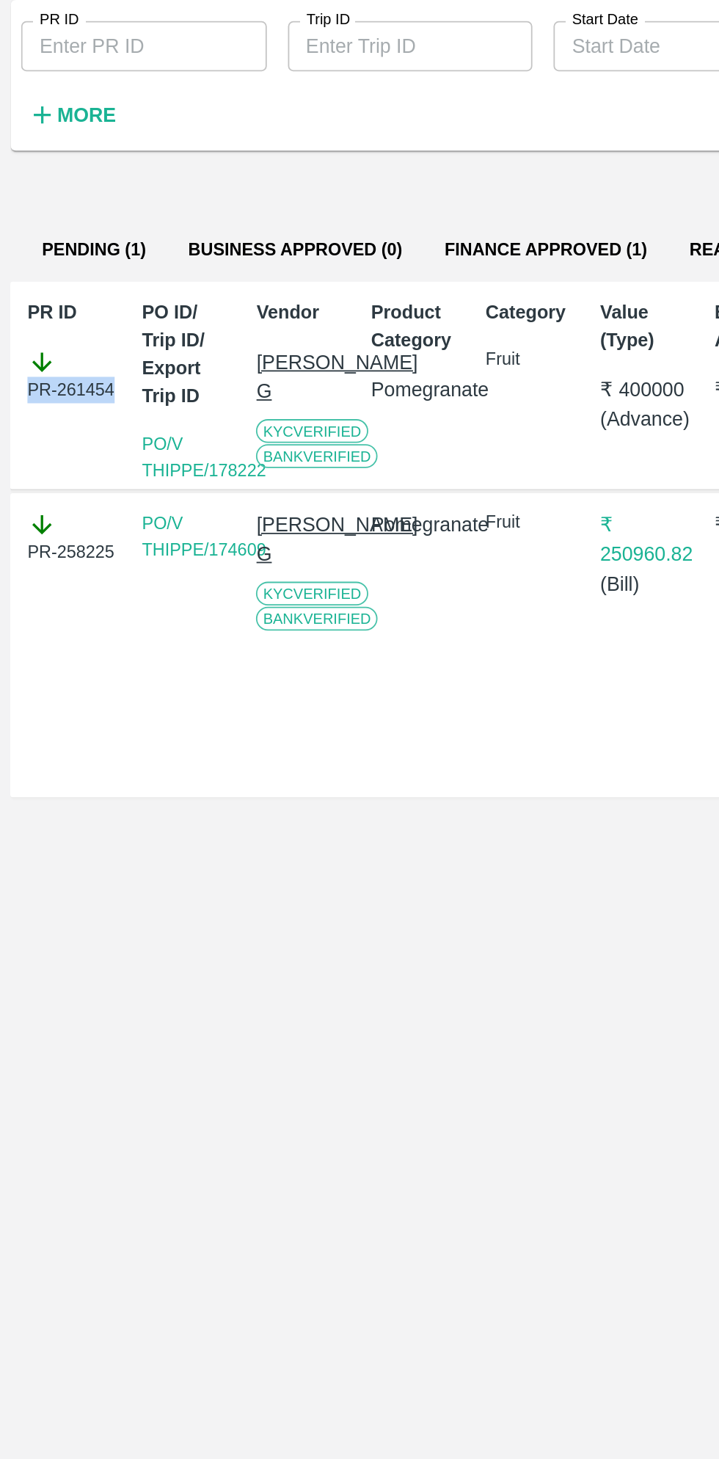
copy div "PR-261454"
